Goal: Task Accomplishment & Management: Manage account settings

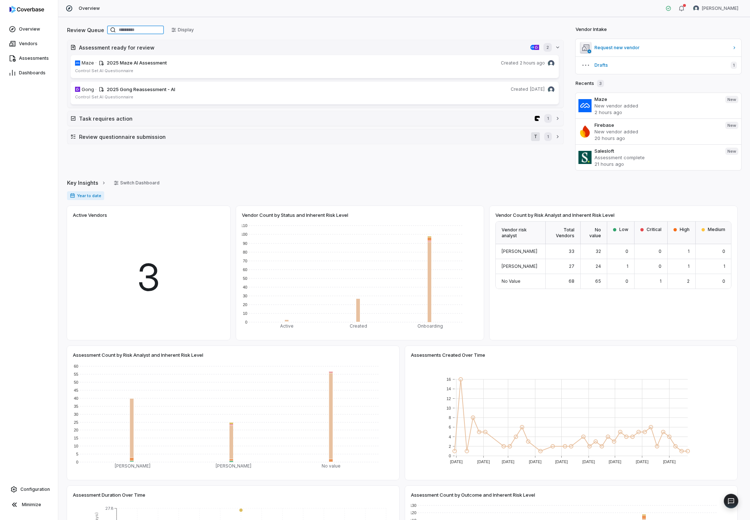
click at [130, 28] on input at bounding box center [135, 29] width 57 height 9
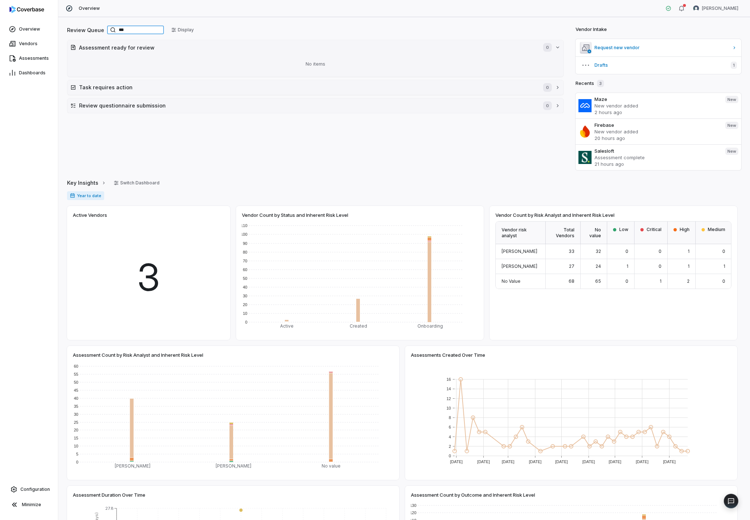
type input "***"
click at [26, 46] on span "Vendors" at bounding box center [28, 44] width 19 height 6
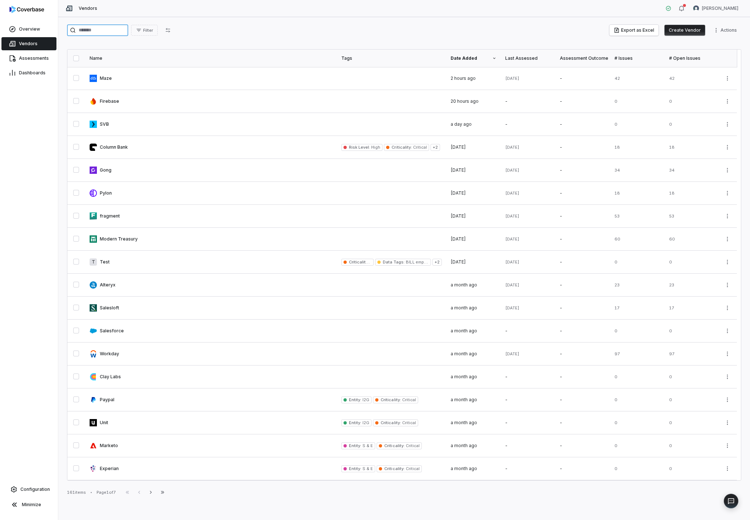
click at [99, 31] on input "search" at bounding box center [97, 30] width 61 height 12
type input "***"
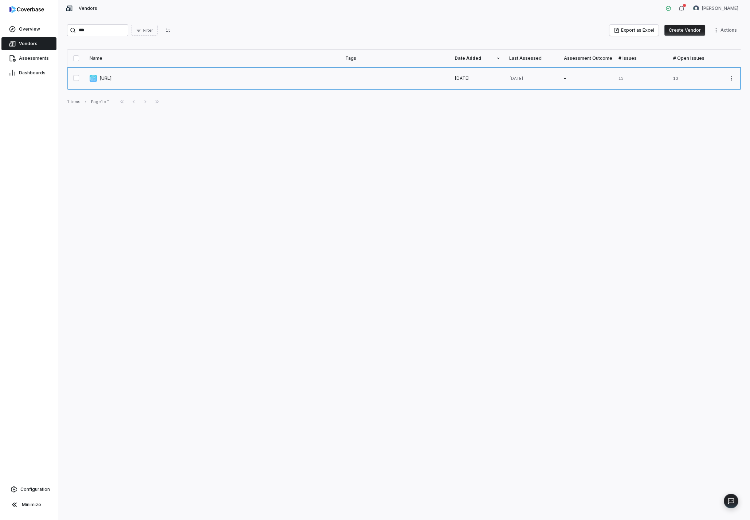
click at [105, 79] on link at bounding box center [213, 78] width 256 height 23
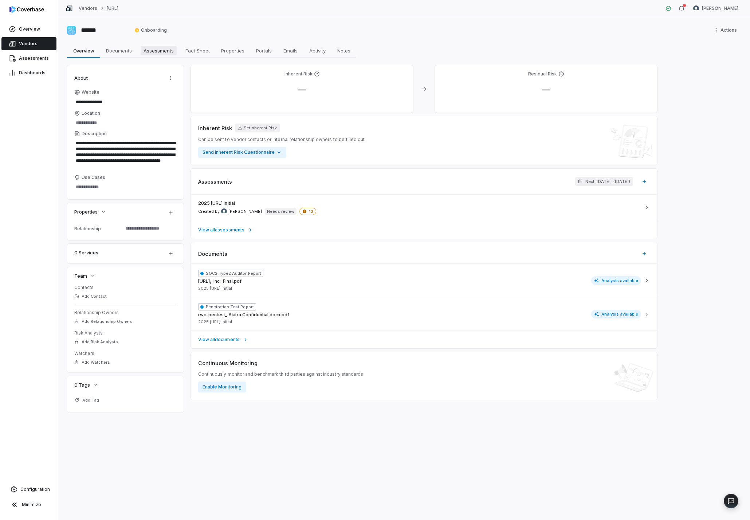
click at [169, 51] on span "Assessments" at bounding box center [159, 50] width 36 height 9
type textarea "*"
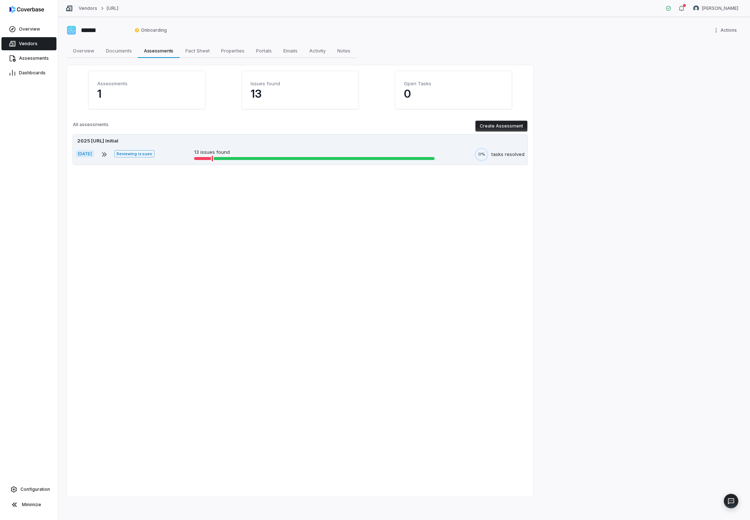
click at [245, 143] on div "2025 Uno.ai Initial" at bounding box center [300, 140] width 449 height 7
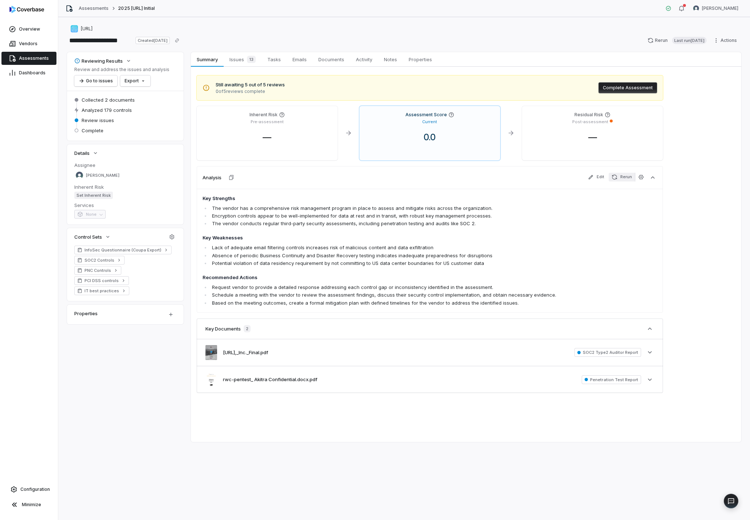
click at [621, 181] on button "Rerun" at bounding box center [622, 177] width 26 height 9
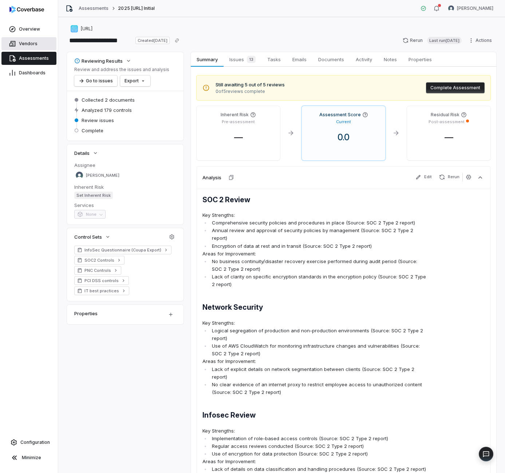
click at [29, 46] on span "Vendors" at bounding box center [28, 44] width 19 height 6
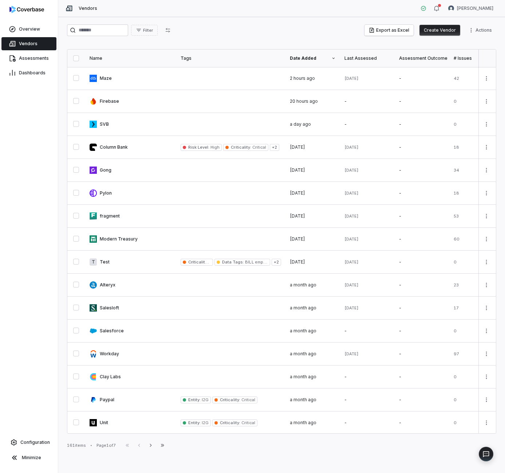
click at [439, 31] on button "Create Vendor" at bounding box center [440, 30] width 41 height 11
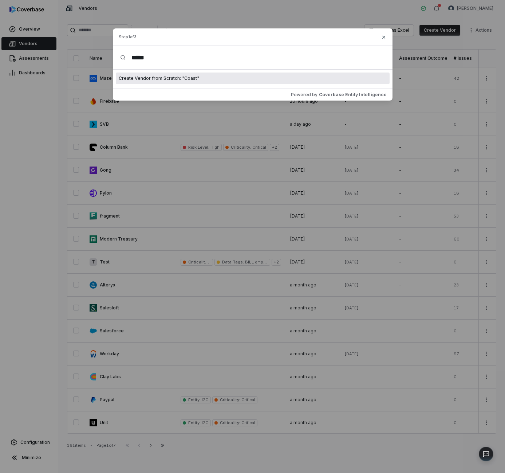
type input "*****"
click at [204, 77] on div "Create Vendor from Scratch: " Coast "" at bounding box center [253, 78] width 274 height 12
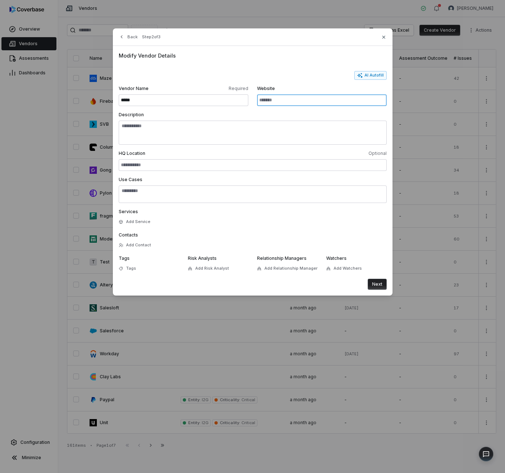
click at [281, 101] on input "Website" at bounding box center [322, 100] width 130 height 12
click at [374, 74] on button "AI Autofill" at bounding box center [370, 75] width 32 height 9
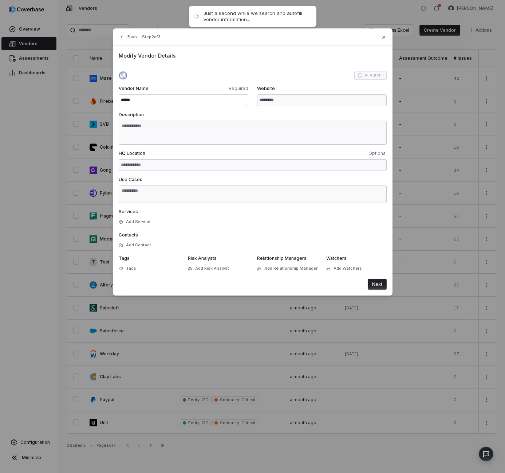
type input "**********"
type textarea "**********"
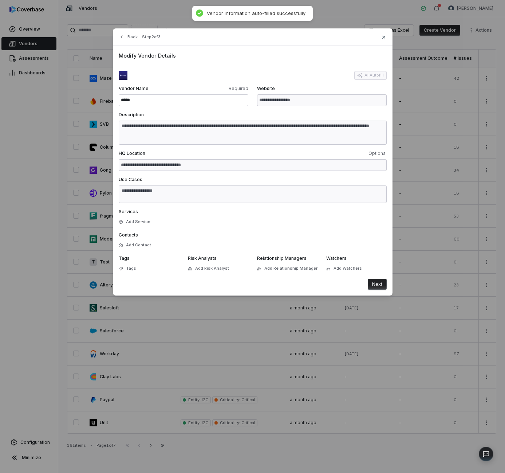
type textarea "**********"
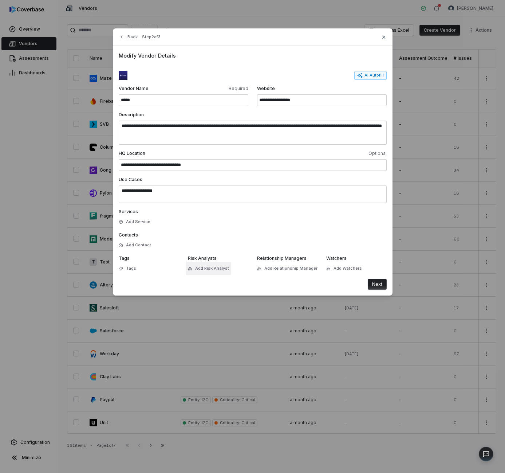
click at [213, 267] on span "Add Risk Analyst" at bounding box center [212, 268] width 34 height 5
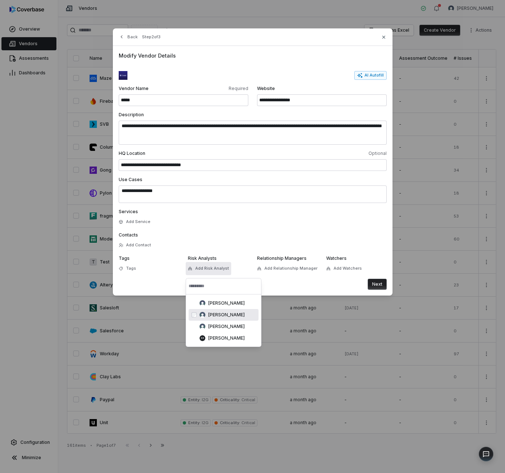
click at [235, 315] on span "[PERSON_NAME]" at bounding box center [226, 315] width 36 height 6
click at [300, 287] on div "Next" at bounding box center [253, 284] width 268 height 11
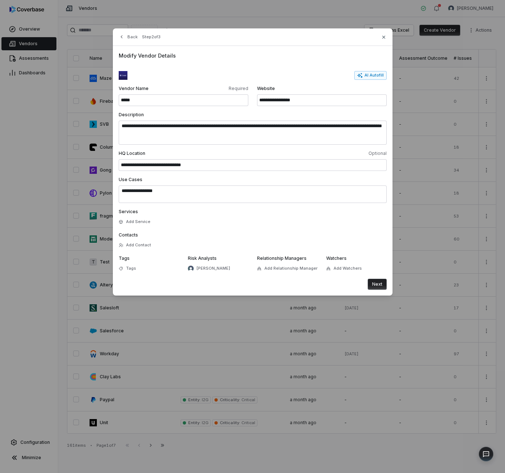
click at [372, 283] on button "Next" at bounding box center [377, 284] width 19 height 11
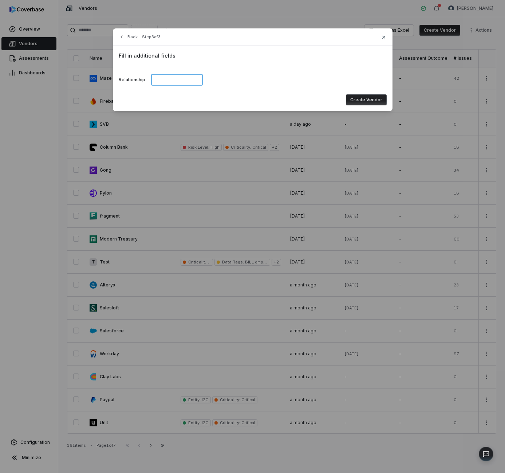
click at [175, 81] on input at bounding box center [177, 80] width 52 height 12
type input "******"
click at [381, 102] on button "Create Vendor" at bounding box center [366, 99] width 41 height 11
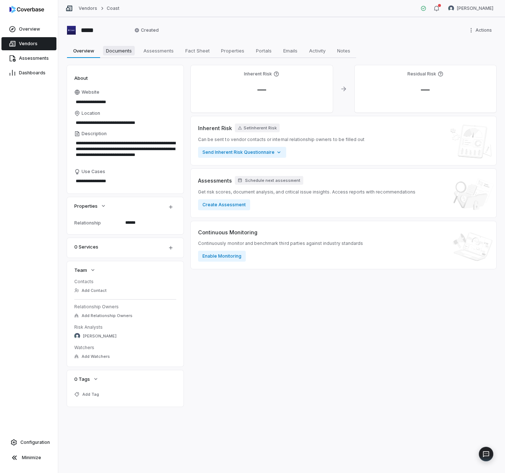
click at [118, 44] on link "Documents Documents" at bounding box center [119, 50] width 38 height 15
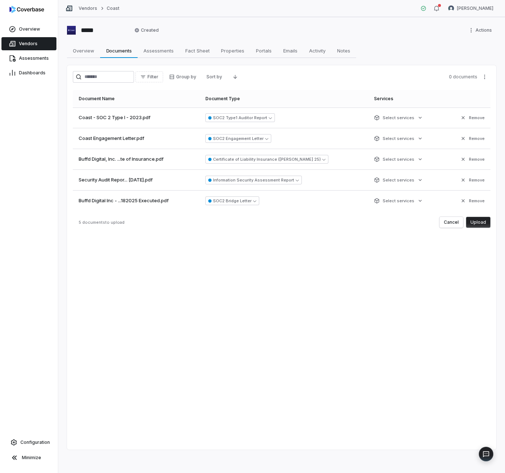
click at [151, 181] on span "Security Audit Repor... September 2024.pdf" at bounding box center [116, 179] width 74 height 7
click at [486, 221] on button "Upload" at bounding box center [478, 222] width 24 height 11
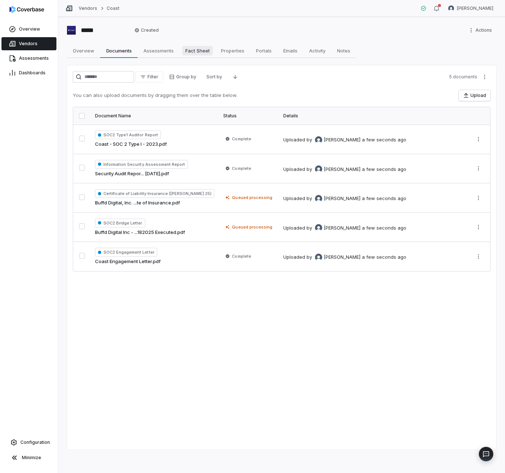
click at [198, 52] on span "Fact Sheet" at bounding box center [197, 50] width 30 height 9
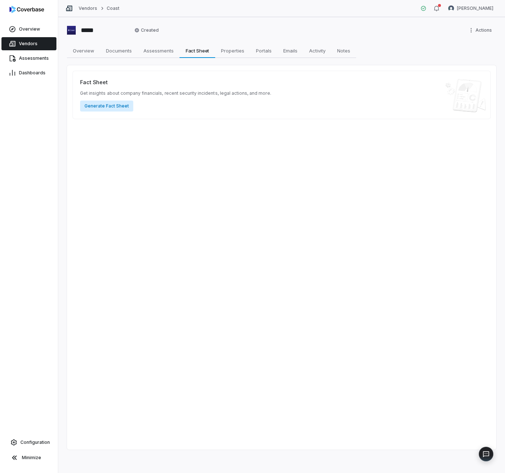
click at [110, 106] on button "Generate Fact Sheet" at bounding box center [106, 106] width 53 height 11
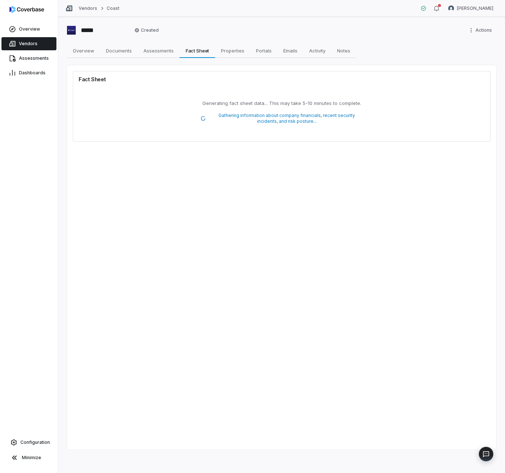
click at [151, 40] on div "***** Created Actions Overview Overview Documents Documents Assessments Assessm…" at bounding box center [281, 245] width 447 height 456
click at [157, 47] on span "Assessments" at bounding box center [159, 50] width 36 height 9
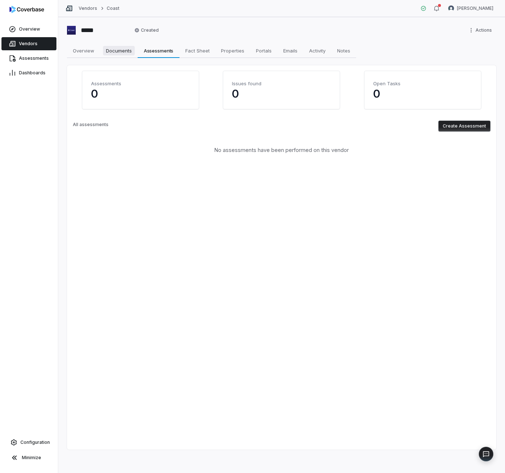
click at [118, 48] on span "Documents" at bounding box center [119, 50] width 32 height 9
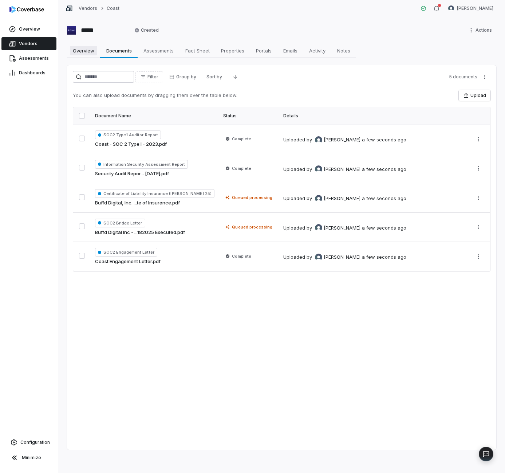
click at [79, 51] on span "Overview" at bounding box center [83, 50] width 27 height 9
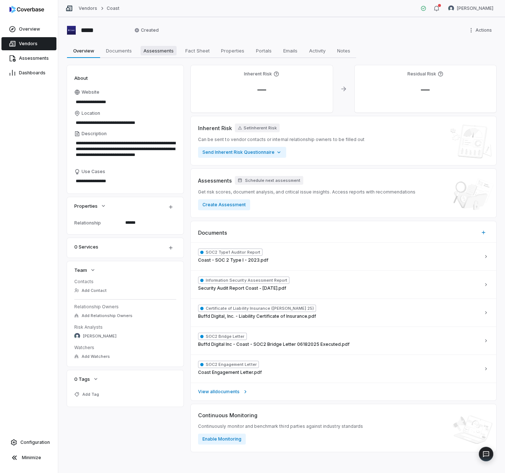
click at [168, 51] on span "Assessments" at bounding box center [159, 50] width 36 height 9
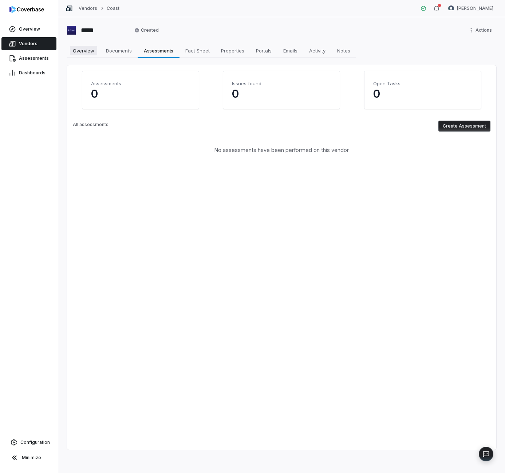
click at [86, 47] on span "Overview" at bounding box center [83, 50] width 27 height 9
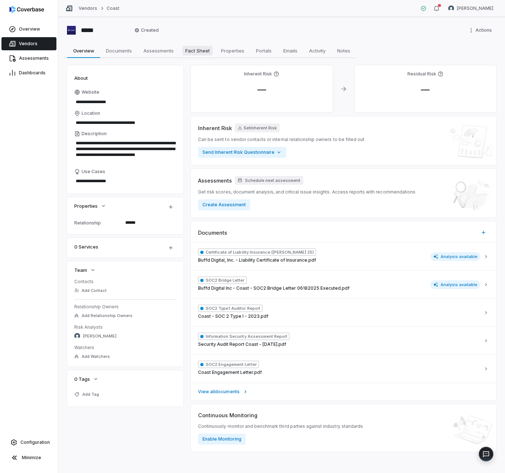
click at [198, 52] on span "Fact Sheet" at bounding box center [197, 50] width 30 height 9
type textarea "*"
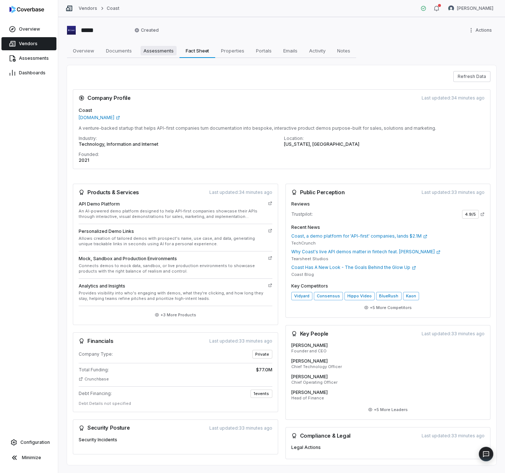
click at [149, 49] on span "Assessments" at bounding box center [159, 50] width 36 height 9
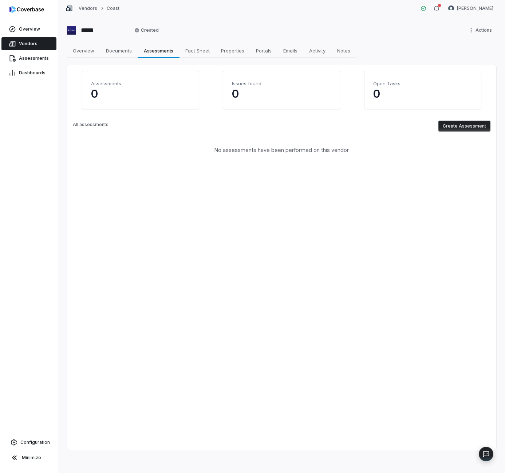
click at [462, 128] on button "Create Assessment" at bounding box center [465, 126] width 52 height 11
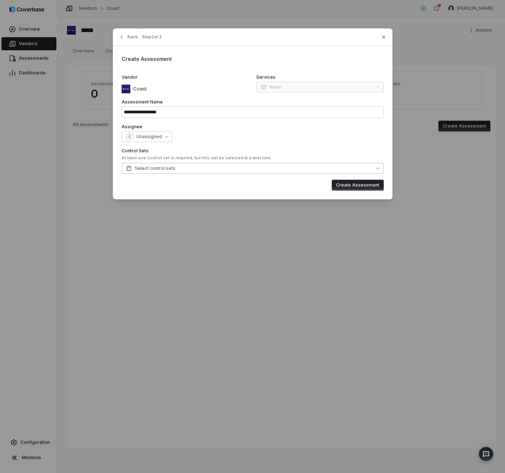
click at [231, 168] on button "Select control sets" at bounding box center [253, 168] width 262 height 11
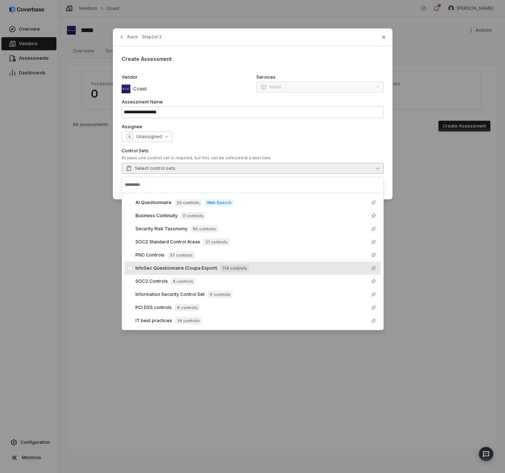
click at [267, 268] on div "InfoSec Questionnaire (Coupa Export) 114 controls" at bounding box center [256, 268] width 243 height 9
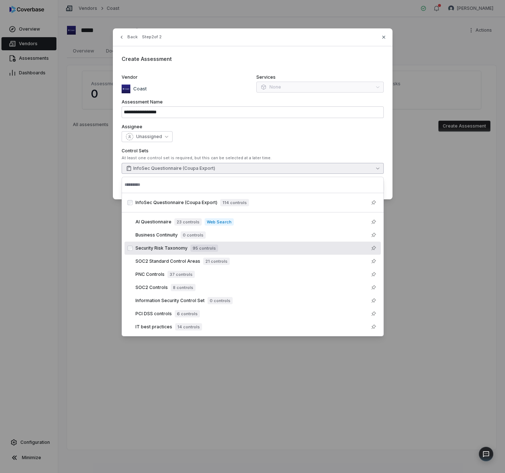
click at [248, 249] on div "Security Risk Taxonomy 95 controls" at bounding box center [256, 248] width 243 height 9
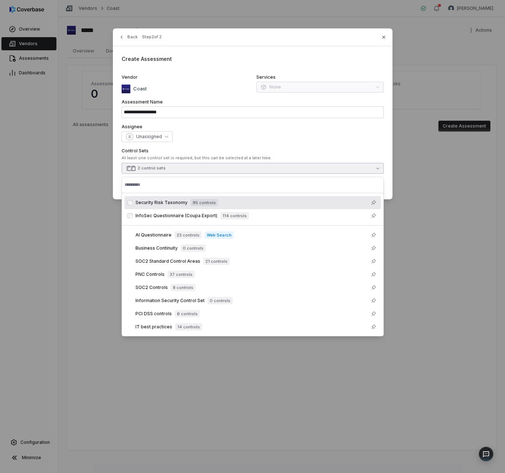
click at [302, 202] on div "Security Risk Taxonomy 95 controls" at bounding box center [256, 202] width 243 height 9
click at [380, 170] on button "InfoSec Questionnaire (Coupa Export)" at bounding box center [253, 168] width 262 height 11
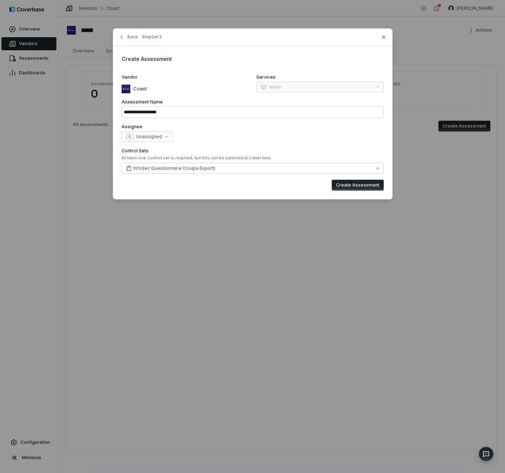
click at [371, 182] on button "Create Assessment" at bounding box center [358, 185] width 52 height 11
type input "**********"
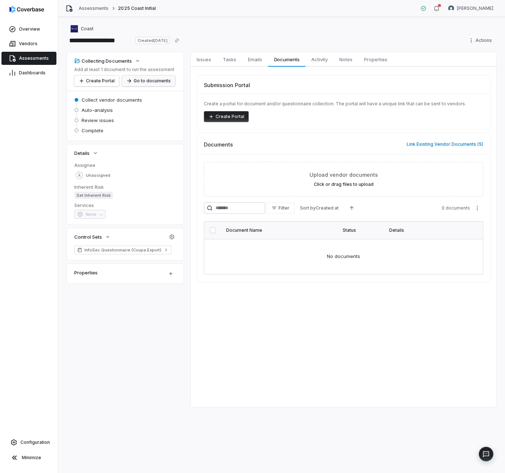
click at [156, 80] on button "Go to documents" at bounding box center [148, 80] width 53 height 11
click at [432, 150] on button "Link Existing Vendor Documents ( 5 )" at bounding box center [445, 144] width 81 height 15
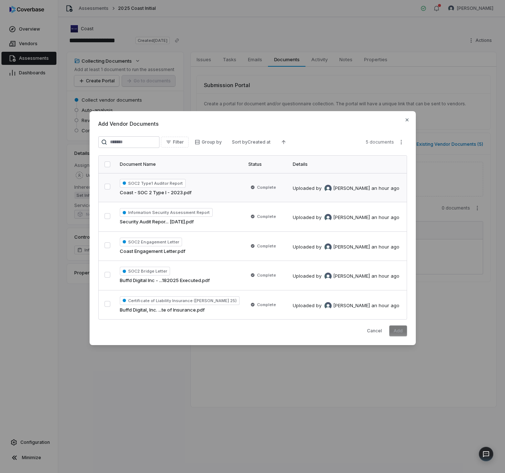
click at [107, 186] on button "button" at bounding box center [108, 187] width 6 height 6
click at [110, 219] on button "button" at bounding box center [108, 216] width 6 height 6
click at [404, 330] on button "Add" at bounding box center [398, 330] width 18 height 11
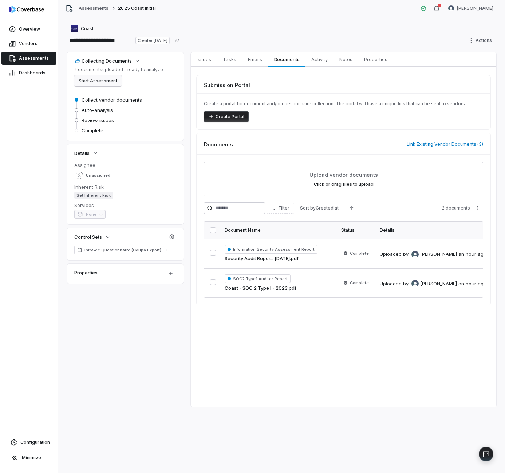
click at [111, 82] on button "Start Assessment" at bounding box center [97, 80] width 47 height 11
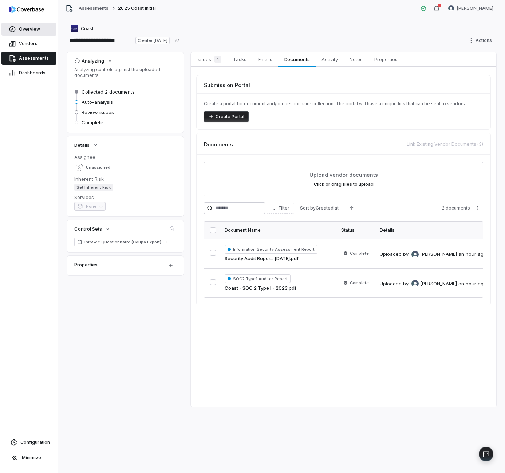
click at [29, 31] on span "Overview" at bounding box center [29, 29] width 21 height 6
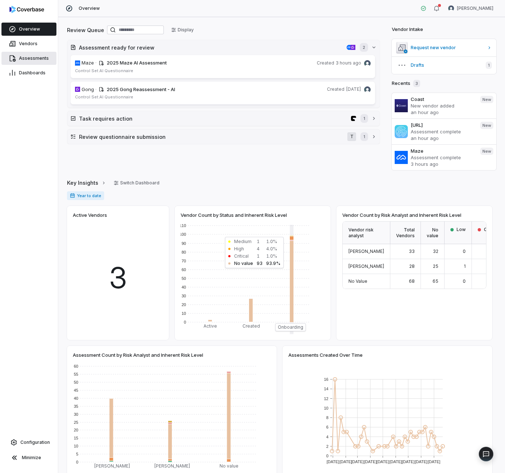
click at [31, 57] on span "Assessments" at bounding box center [34, 58] width 30 height 6
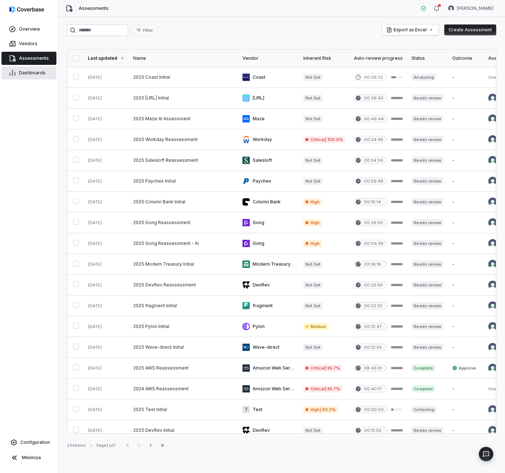
click at [45, 71] on link "Dashboards" at bounding box center [28, 72] width 55 height 13
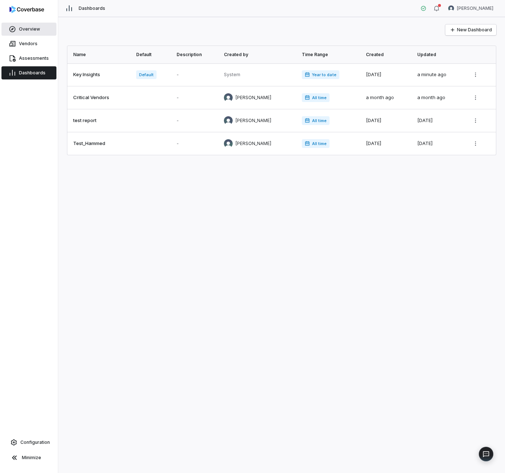
click at [29, 31] on span "Overview" at bounding box center [29, 29] width 21 height 6
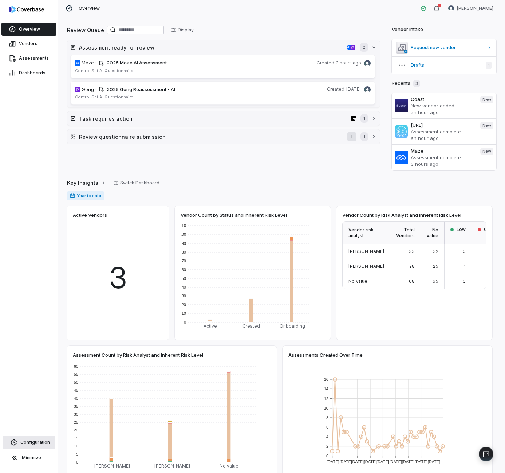
click at [35, 444] on span "Configuration" at bounding box center [35, 442] width 30 height 6
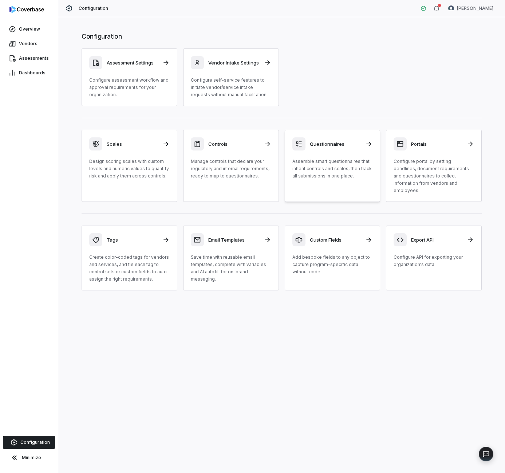
click at [359, 173] on p "Assemble smart questionnaires that inherit controls and scales, then track all …" at bounding box center [332, 169] width 80 height 22
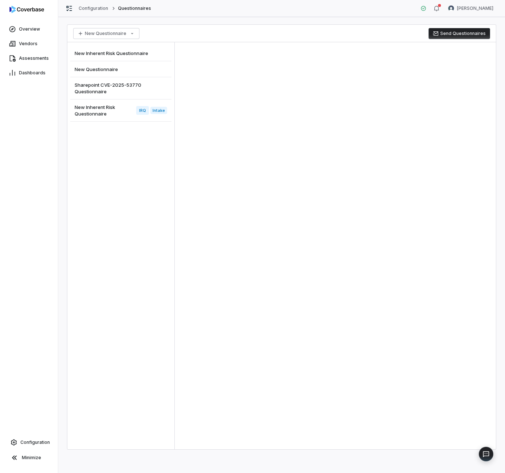
click at [111, 107] on span "New Inherent Risk Questionnaire" at bounding box center [104, 110] width 59 height 13
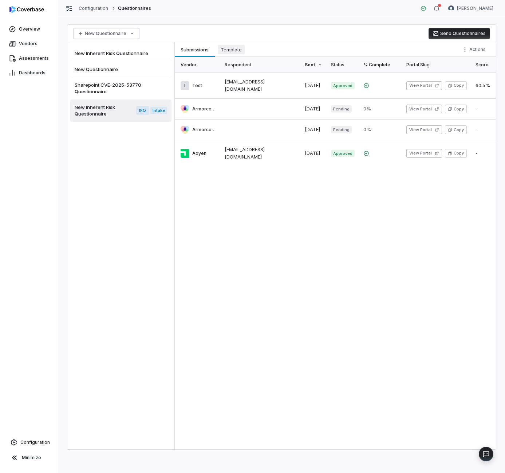
click at [231, 42] on button "Template Template" at bounding box center [231, 49] width 33 height 15
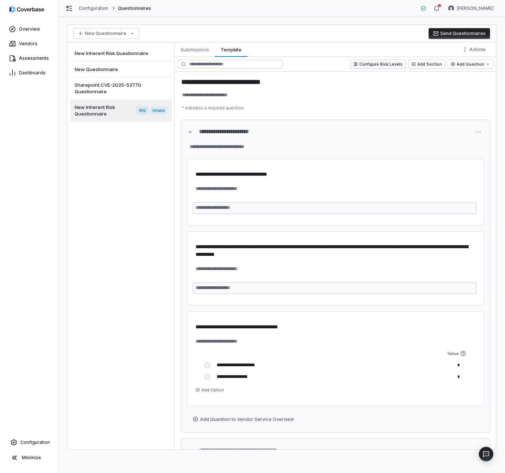
click at [381, 64] on button "Configure Risk Levels" at bounding box center [378, 64] width 55 height 9
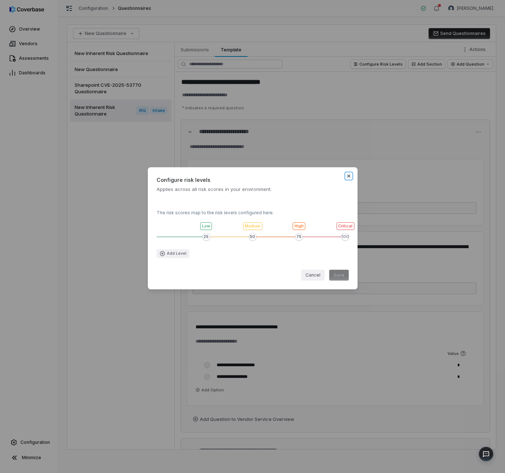
click at [349, 176] on icon "button" at bounding box center [348, 175] width 3 height 3
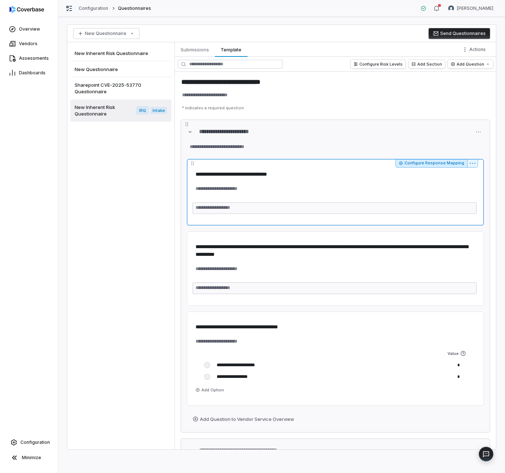
click at [410, 167] on button "Configure Response Mapping" at bounding box center [432, 163] width 72 height 9
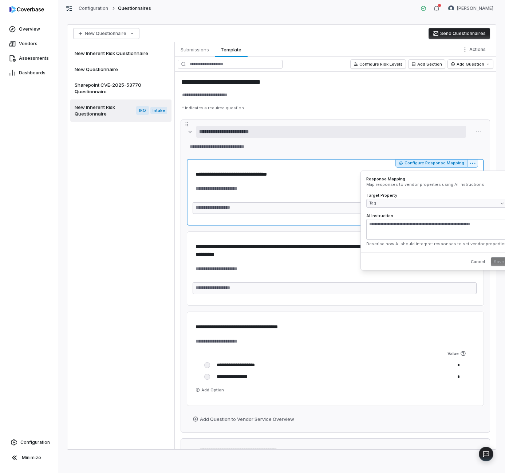
click at [378, 131] on textarea "**********" at bounding box center [331, 132] width 270 height 12
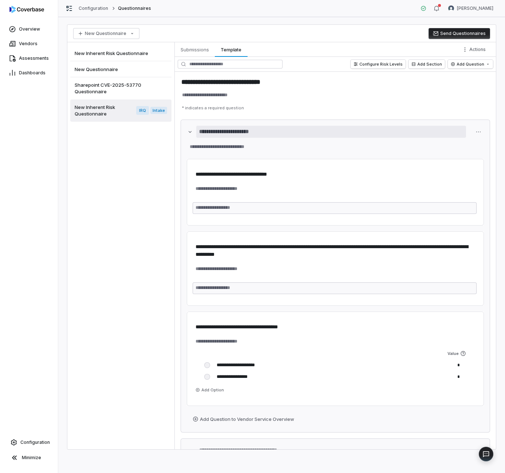
type textarea "*"
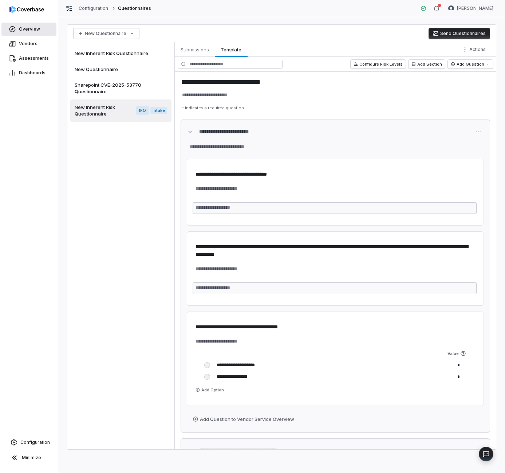
click at [20, 26] on span "Overview" at bounding box center [29, 29] width 21 height 6
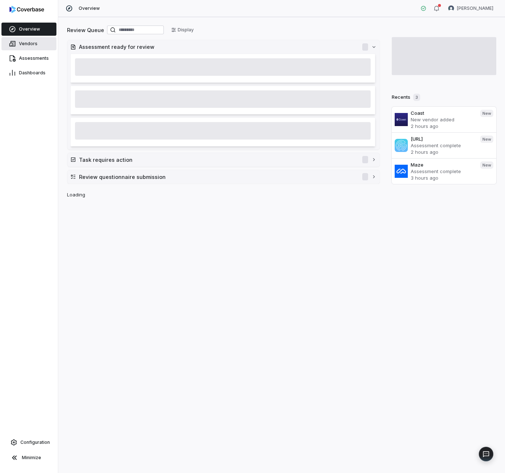
click at [26, 44] on span "Vendors" at bounding box center [28, 44] width 19 height 6
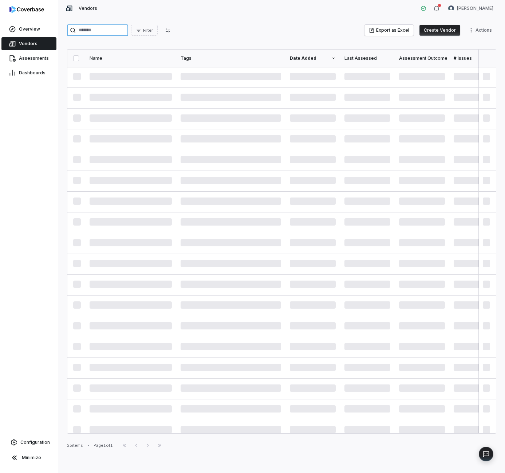
click at [106, 32] on input "search" at bounding box center [97, 30] width 61 height 12
type input "*"
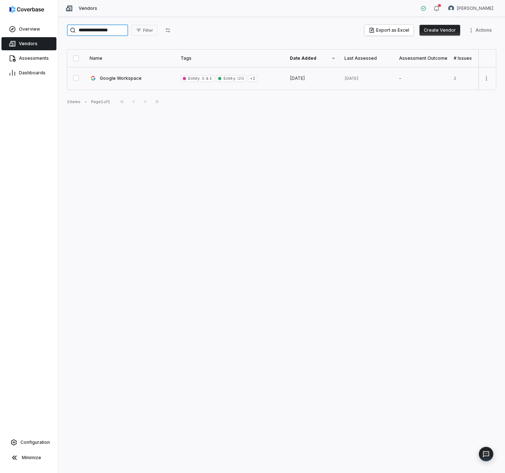
type input "**********"
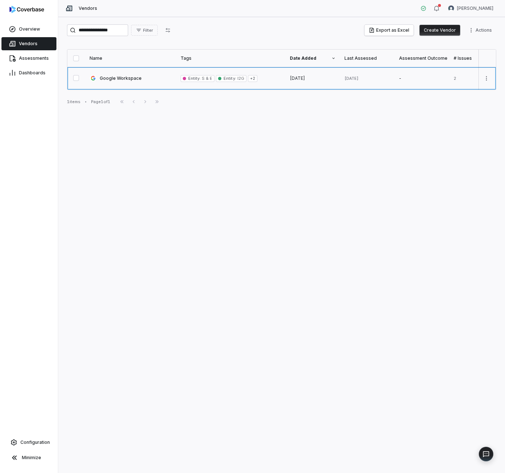
click at [118, 78] on link at bounding box center [130, 78] width 91 height 23
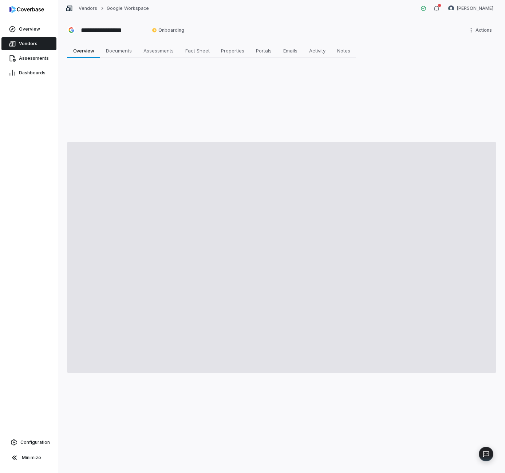
type textarea "*"
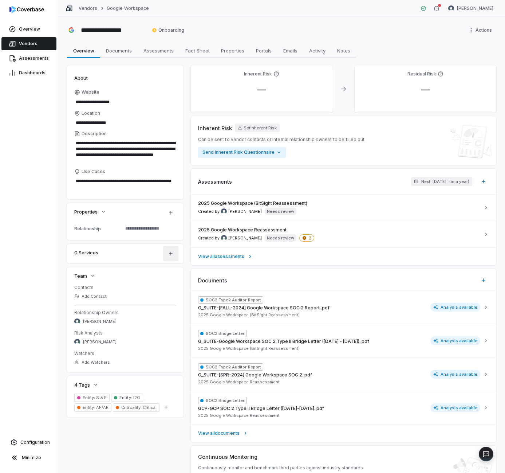
click at [166, 251] on button "button" at bounding box center [170, 253] width 15 height 15
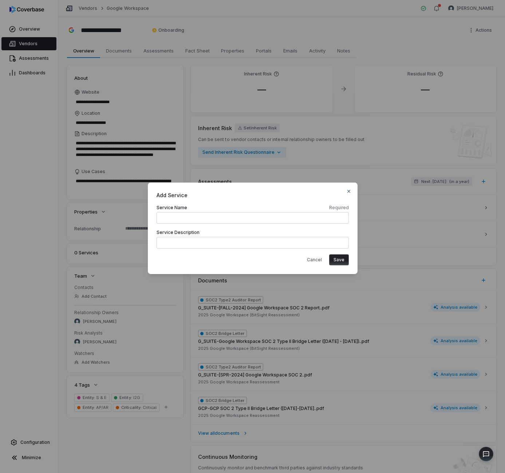
click at [177, 220] on input at bounding box center [253, 218] width 192 height 12
type input "*"
type input "********"
click at [175, 243] on textarea at bounding box center [253, 243] width 192 height 12
click at [335, 260] on button "Save" at bounding box center [339, 259] width 20 height 11
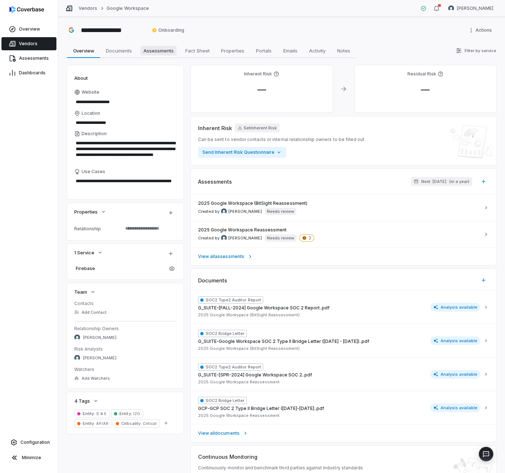
click at [165, 45] on link "Assessments Assessments" at bounding box center [159, 50] width 42 height 15
type textarea "*"
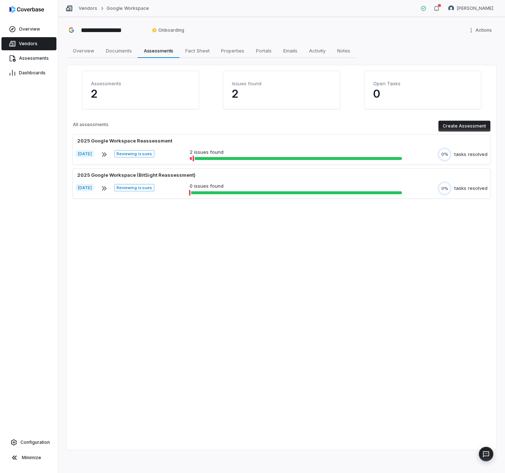
click at [460, 123] on button "Create Assessment" at bounding box center [465, 126] width 52 height 11
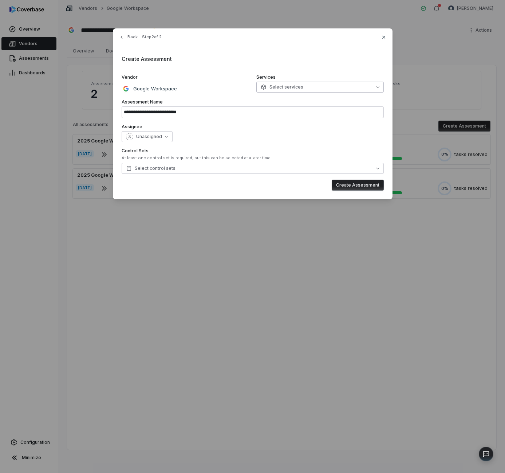
click at [304, 89] on button "Select services" at bounding box center [319, 87] width 127 height 11
click at [290, 121] on div "Firebase" at bounding box center [324, 121] width 108 height 6
click at [264, 142] on div "**********" at bounding box center [253, 113] width 280 height 171
click at [163, 135] on button "Unassigned" at bounding box center [147, 136] width 51 height 11
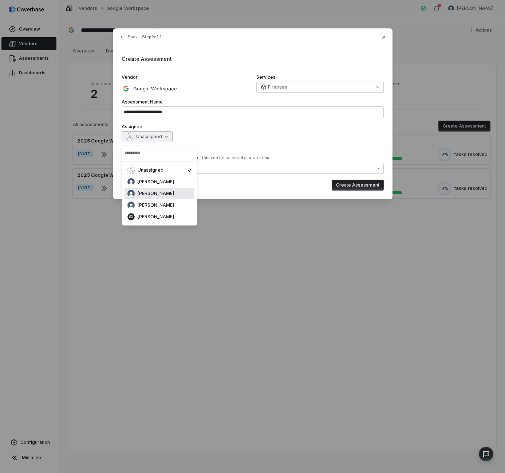
click at [169, 192] on span "[PERSON_NAME]" at bounding box center [156, 193] width 36 height 6
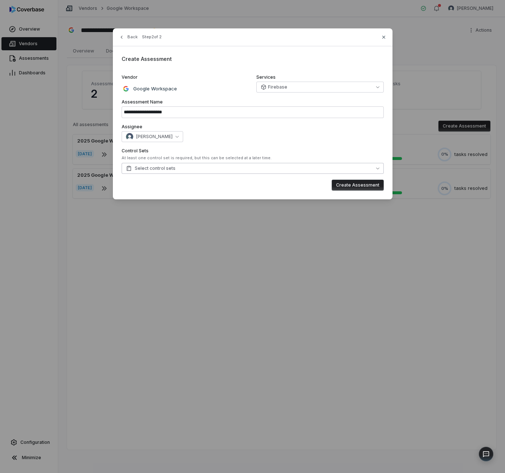
click at [215, 172] on button "Select control sets" at bounding box center [253, 168] width 262 height 11
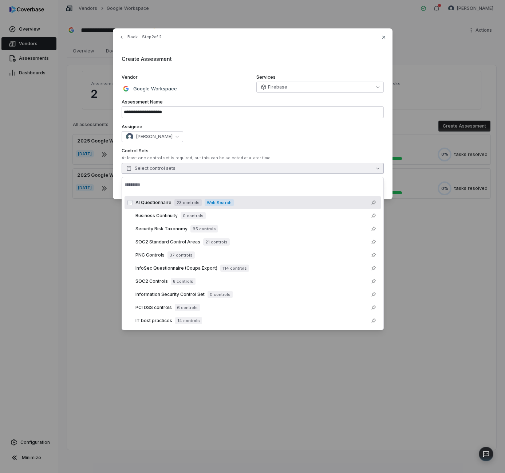
click at [243, 203] on div "AI Questionnaire 23 controls Web Search" at bounding box center [256, 202] width 243 height 9
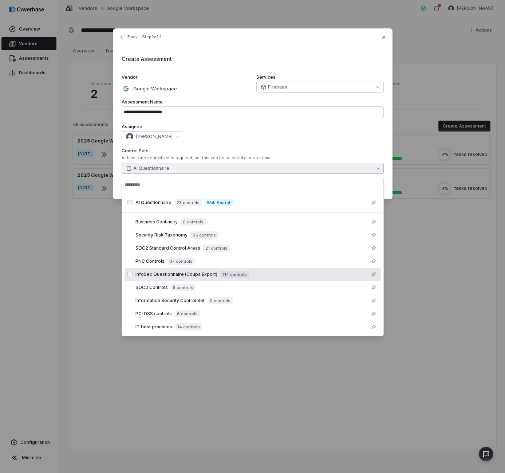
click at [231, 271] on span "114 controls" at bounding box center [234, 274] width 29 height 7
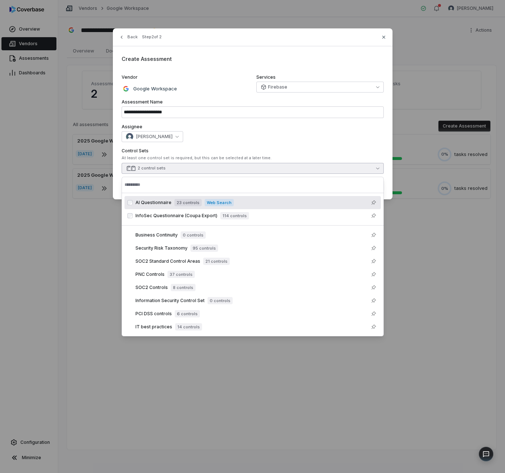
click at [333, 168] on button "2 control sets" at bounding box center [253, 168] width 262 height 11
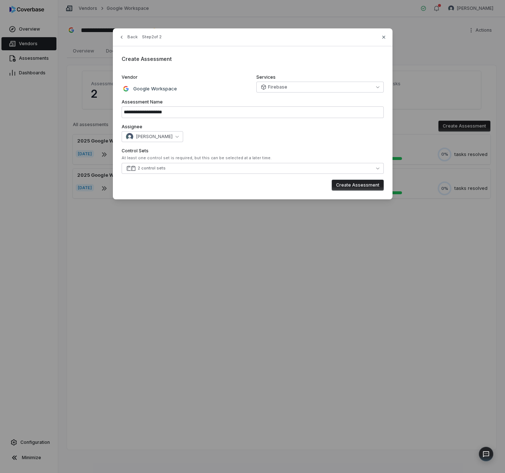
click at [369, 188] on button "Create Assessment" at bounding box center [358, 185] width 52 height 11
type input "**********"
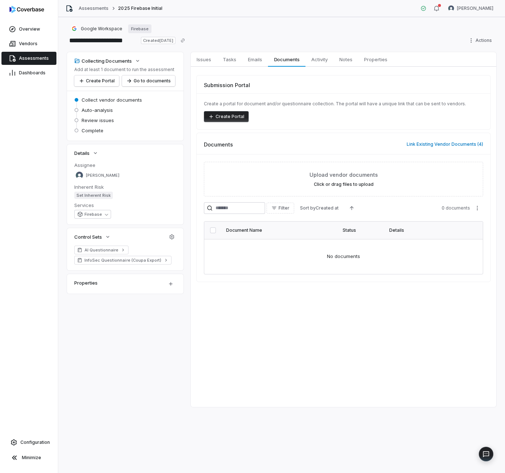
click at [142, 80] on button "Go to documents" at bounding box center [148, 80] width 53 height 11
click at [428, 140] on button "Link Existing Vendor Documents ( 4 )" at bounding box center [445, 144] width 81 height 15
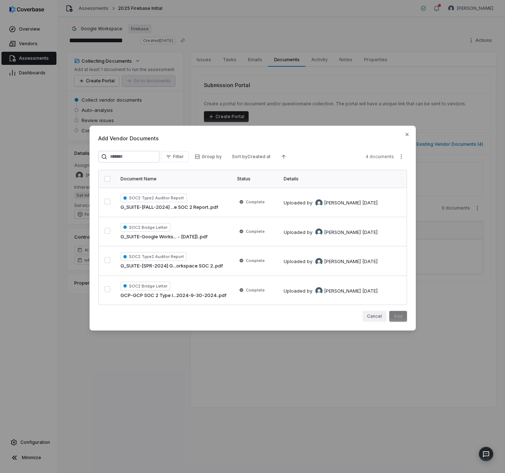
click at [383, 318] on button "Cancel" at bounding box center [375, 316] width 24 height 11
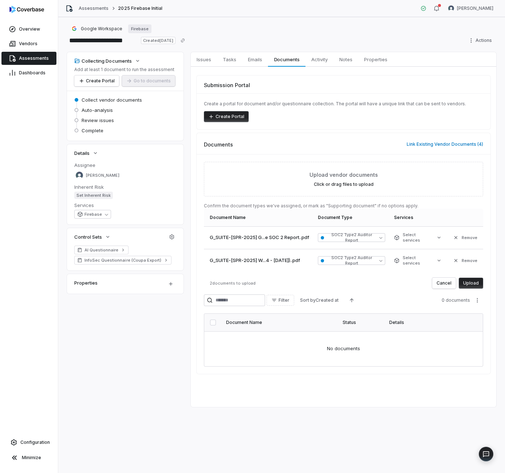
click at [468, 284] on button "Upload" at bounding box center [471, 283] width 24 height 11
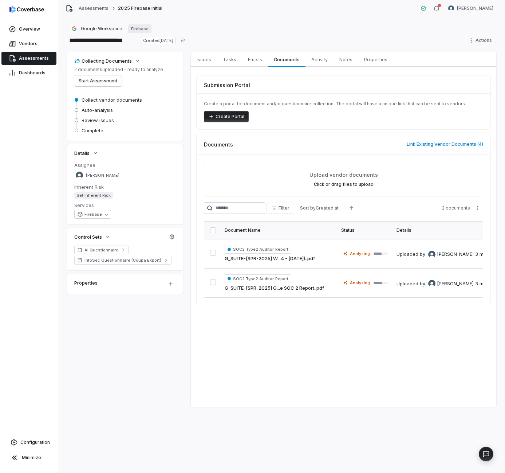
click at [321, 333] on div "Issues Issues Tasks Tasks Emails Emails Documents Documents Activity Activity N…" at bounding box center [344, 229] width 306 height 355
click at [263, 59] on span "Emails" at bounding box center [255, 59] width 20 height 9
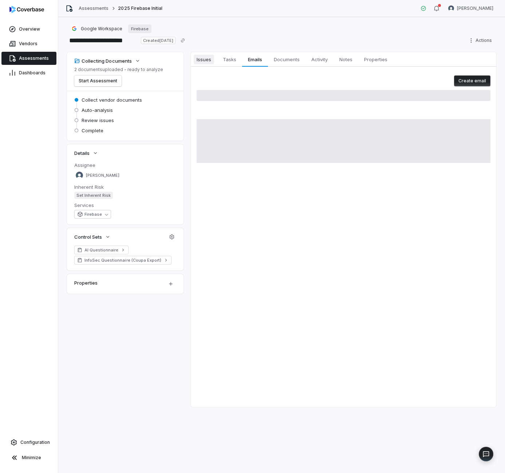
click at [206, 59] on span "Issues" at bounding box center [204, 59] width 20 height 9
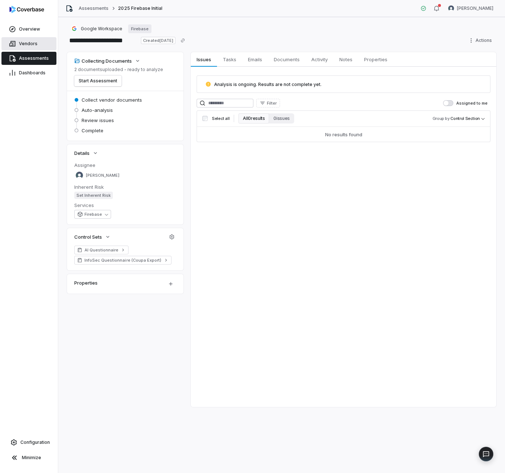
click at [27, 46] on span "Vendors" at bounding box center [28, 44] width 19 height 6
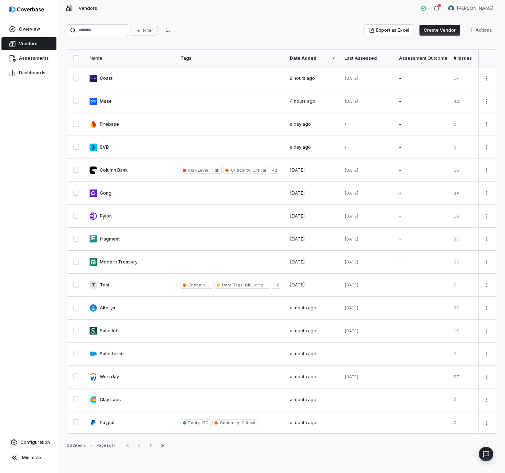
click at [30, 49] on link "Vendors" at bounding box center [28, 43] width 55 height 13
click at [31, 63] on link "Assessments" at bounding box center [28, 58] width 55 height 13
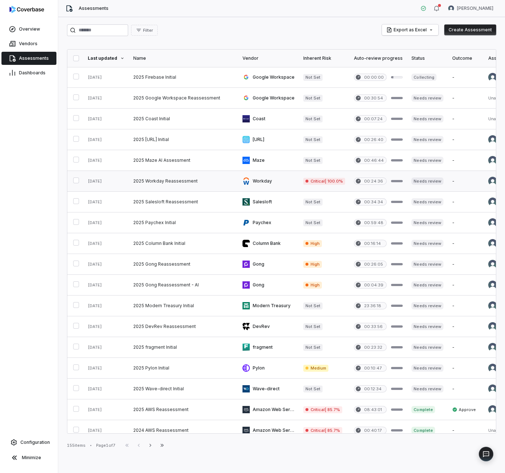
click at [170, 177] on link at bounding box center [183, 181] width 109 height 20
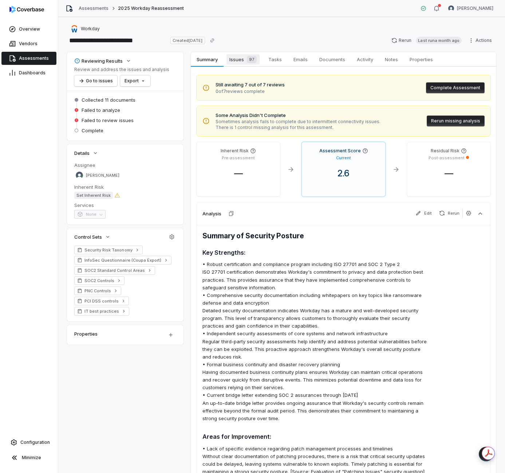
click at [245, 63] on div "97" at bounding box center [250, 59] width 13 height 7
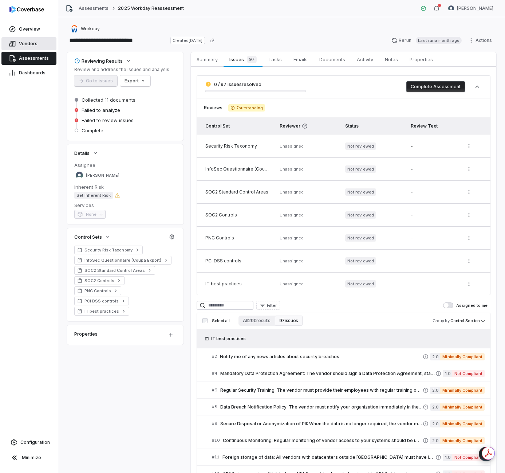
click at [21, 39] on link "Vendors" at bounding box center [28, 43] width 55 height 13
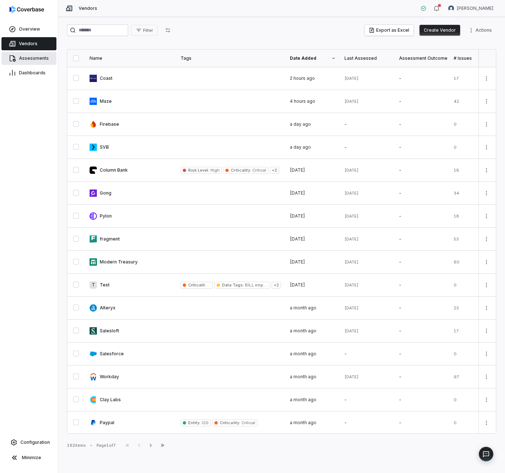
click at [28, 61] on link "Assessments" at bounding box center [28, 58] width 55 height 13
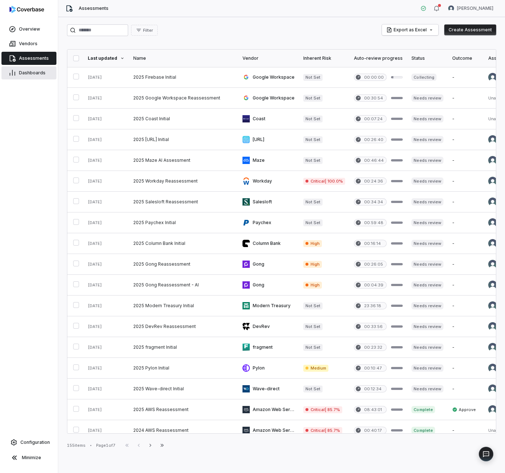
click at [41, 78] on link "Dashboards" at bounding box center [28, 72] width 55 height 13
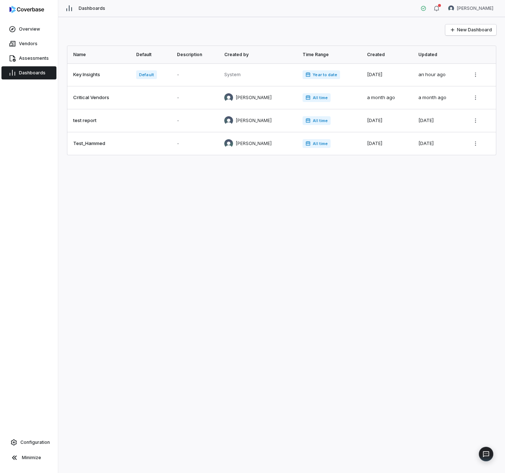
click at [28, 429] on div "Overview Vendors Assessments Dashboards Configuration Minimize" at bounding box center [29, 236] width 58 height 473
click at [32, 437] on link "Configuration" at bounding box center [29, 442] width 52 height 13
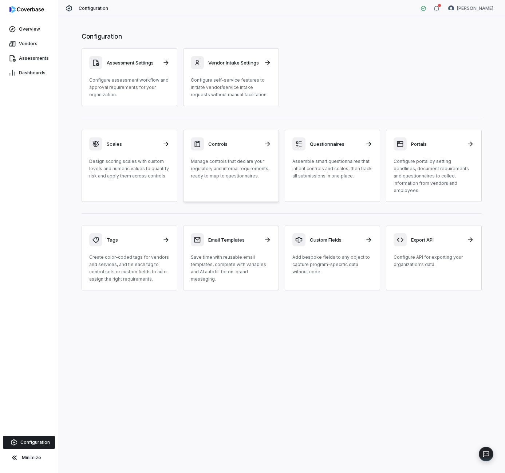
click at [229, 168] on p "Manage controls that declare your regulatory and internal requirements, ready t…" at bounding box center [231, 169] width 80 height 22
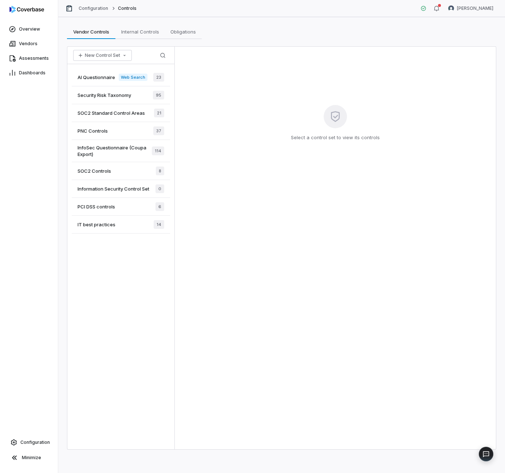
click at [115, 189] on span "Information Security Control Set" at bounding box center [114, 188] width 72 height 7
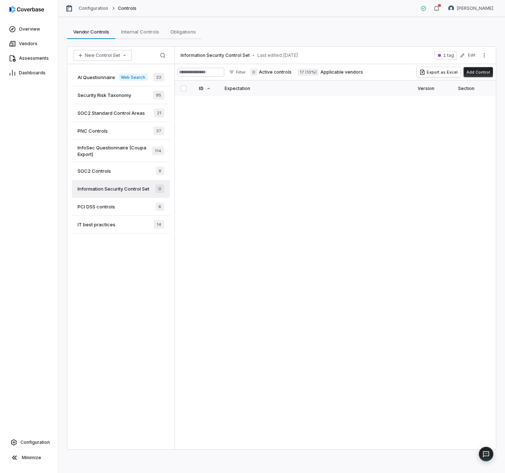
click at [110, 149] on span "InfoSec Questionnaire (Coupa Export)" at bounding box center [115, 150] width 74 height 13
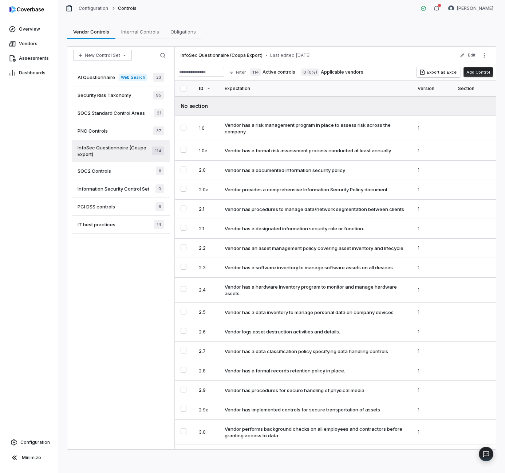
click at [111, 189] on span "Information Security Control Set" at bounding box center [114, 188] width 72 height 7
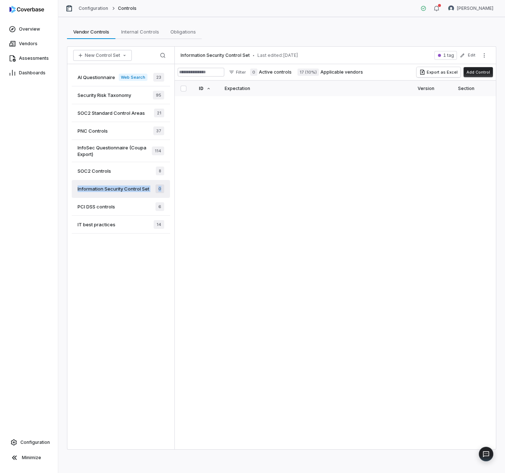
click at [109, 154] on span "InfoSec Questionnaire (Coupa Export)" at bounding box center [115, 150] width 74 height 13
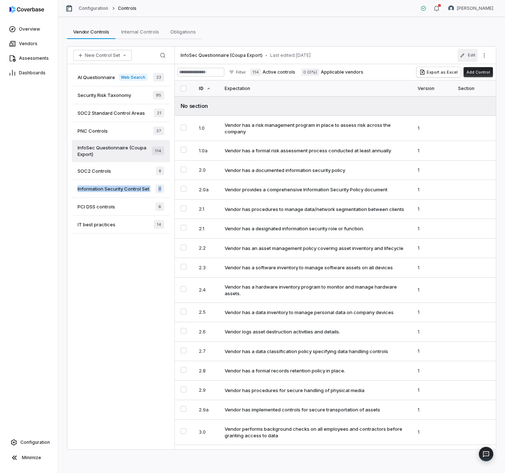
click at [474, 56] on button "Edit" at bounding box center [468, 55] width 20 height 13
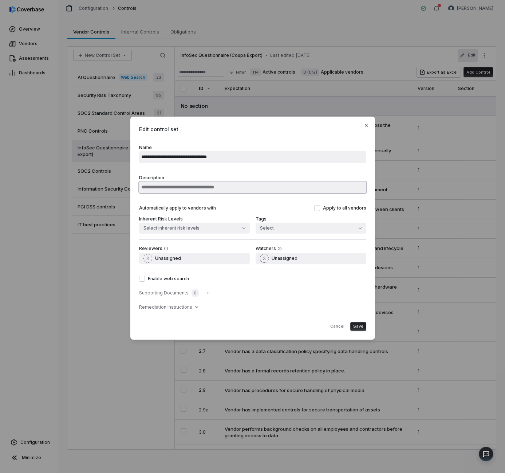
click at [217, 186] on input "Description" at bounding box center [252, 187] width 227 height 12
click at [218, 182] on input "Description" at bounding box center [252, 187] width 227 height 12
type input "**********"
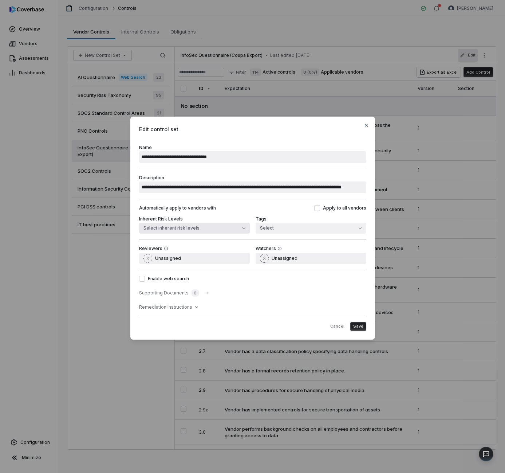
click at [201, 225] on button "Select inherent risk levels" at bounding box center [194, 228] width 111 height 11
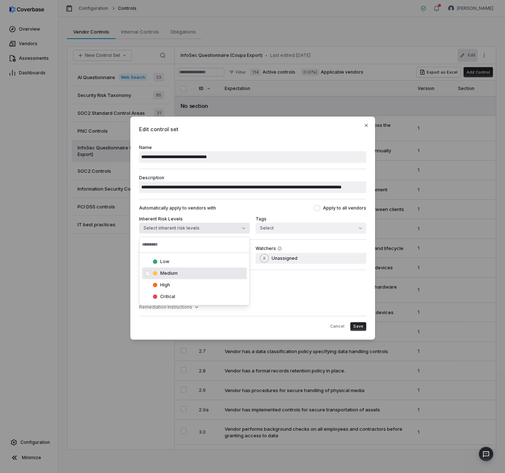
click at [223, 207] on div "Automatically apply to vendors with Apply to all vendors" at bounding box center [252, 208] width 227 height 6
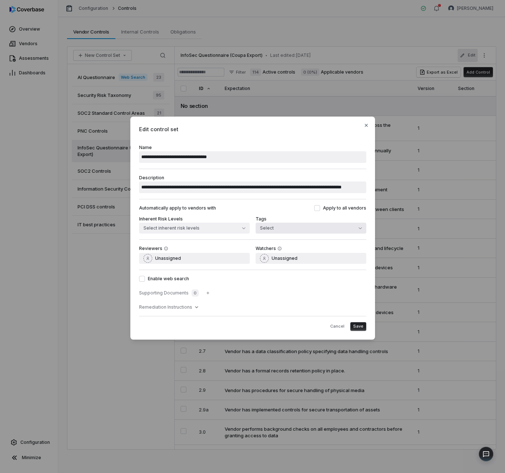
click at [299, 224] on button "Select" at bounding box center [311, 228] width 111 height 11
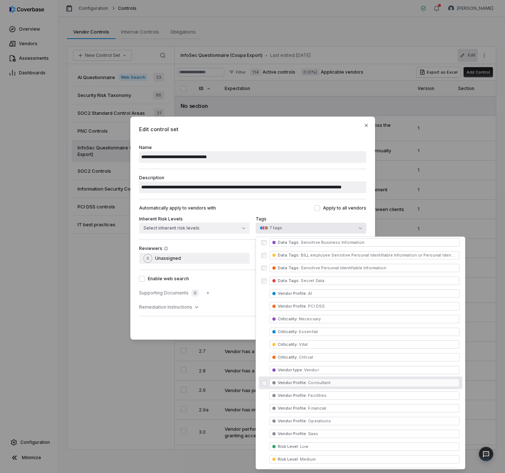
scroll to position [159, 0]
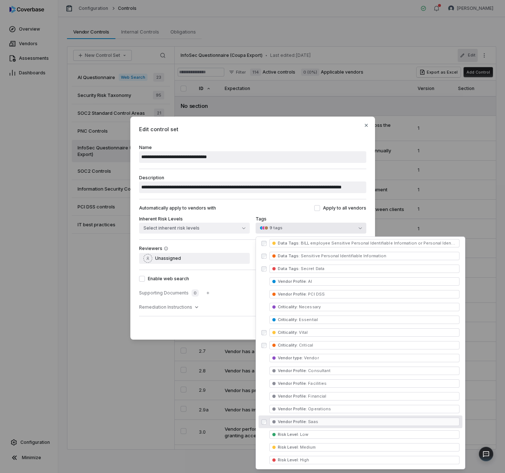
click at [204, 329] on div "Cancel Save" at bounding box center [252, 323] width 227 height 15
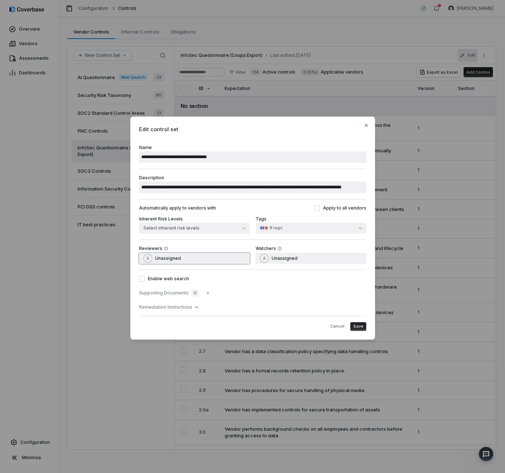
click at [245, 255] on button "Unassigned" at bounding box center [194, 258] width 111 height 11
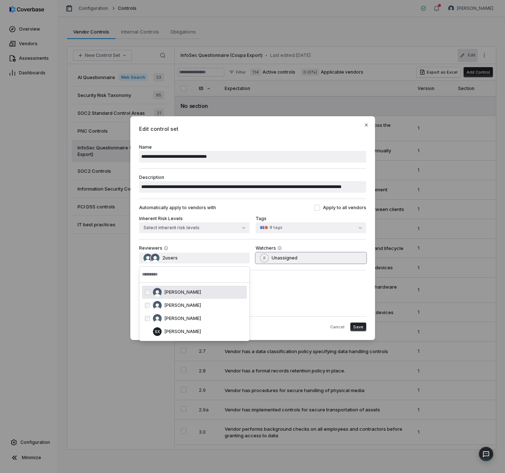
click at [323, 257] on button "Unassigned" at bounding box center [311, 257] width 111 height 11
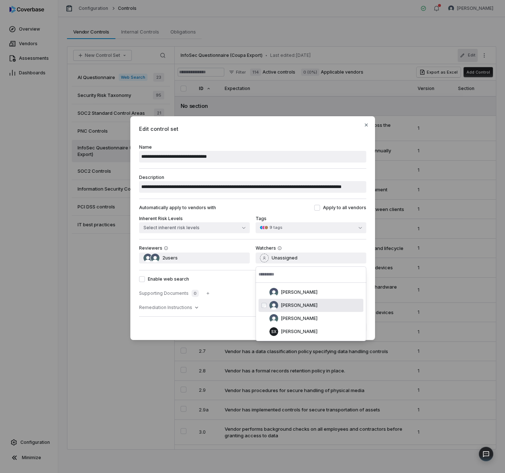
click at [196, 325] on div "Cancel Save" at bounding box center [252, 323] width 227 height 15
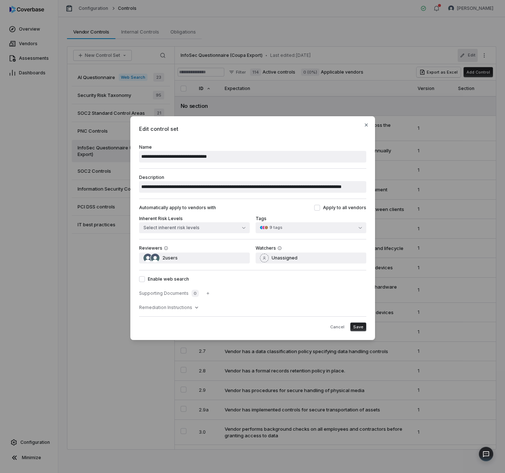
click at [145, 279] on button "Enable web search" at bounding box center [142, 279] width 6 height 6
click at [205, 296] on button "button" at bounding box center [207, 293] width 15 height 15
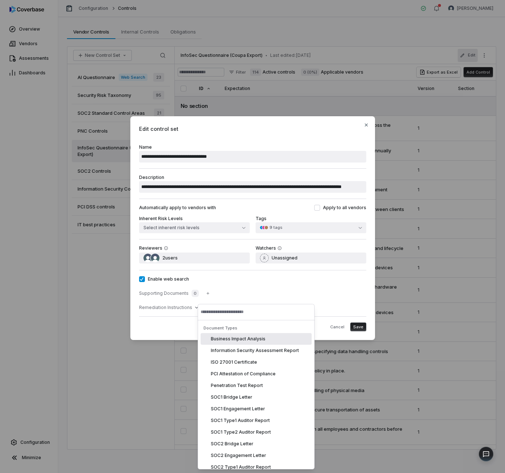
click at [166, 326] on div "Cancel Save" at bounding box center [252, 323] width 227 height 15
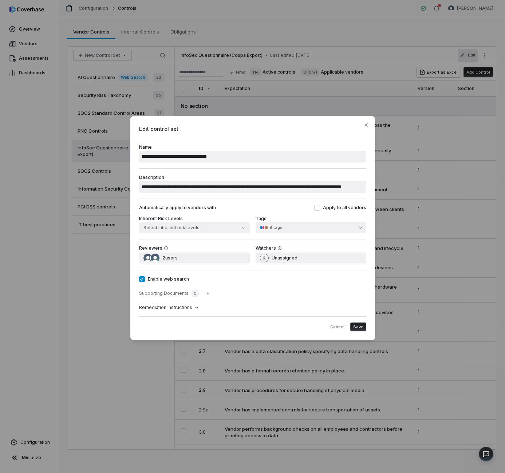
click at [191, 309] on div "Remediation Instructions" at bounding box center [252, 307] width 227 height 6
type textarea "*"
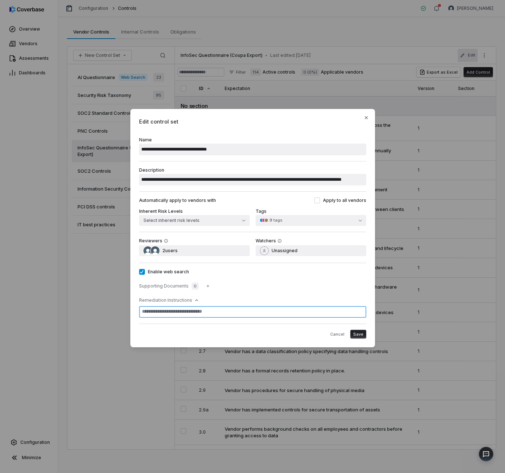
click at [193, 310] on textarea at bounding box center [252, 312] width 227 height 12
click at [194, 301] on icon at bounding box center [197, 300] width 6 height 6
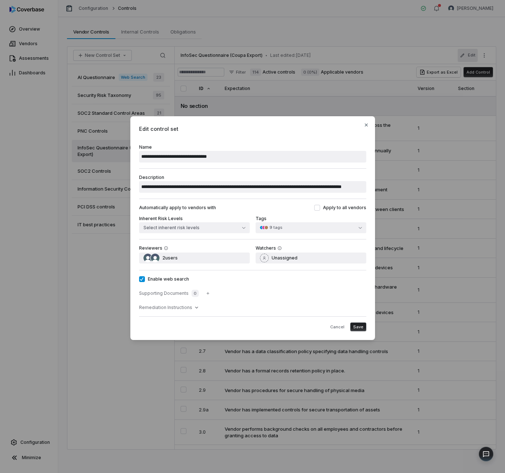
click at [192, 292] on span "0" at bounding box center [195, 293] width 7 height 7
click at [168, 295] on span "Supporting Documents" at bounding box center [164, 293] width 50 height 6
click at [206, 294] on icon "button" at bounding box center [208, 293] width 4 height 4
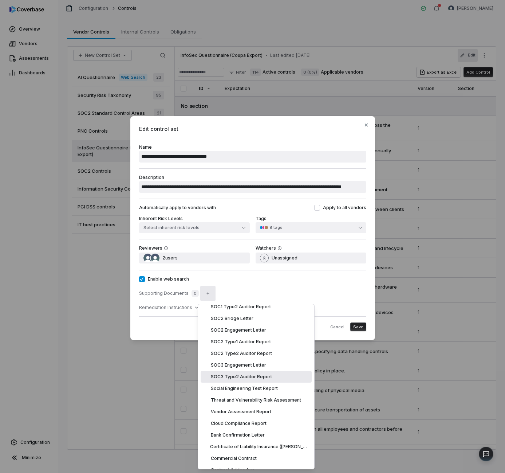
scroll to position [114, 0]
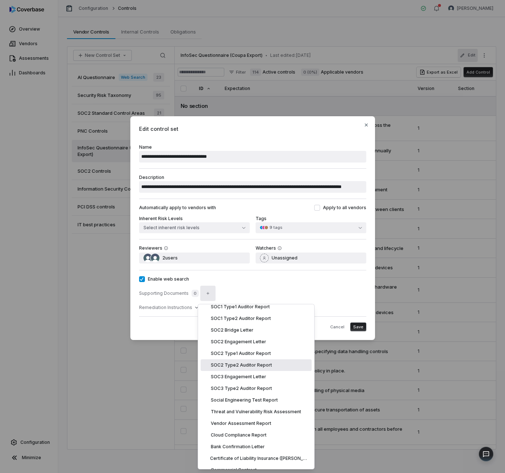
click at [276, 366] on div "SOC2 Type2 Auditor Report" at bounding box center [256, 365] width 111 height 12
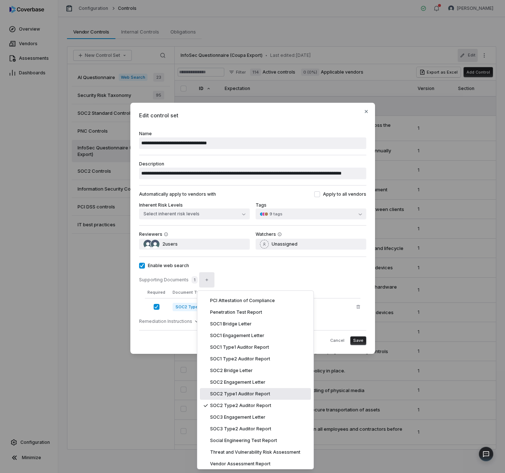
scroll to position [0, 0]
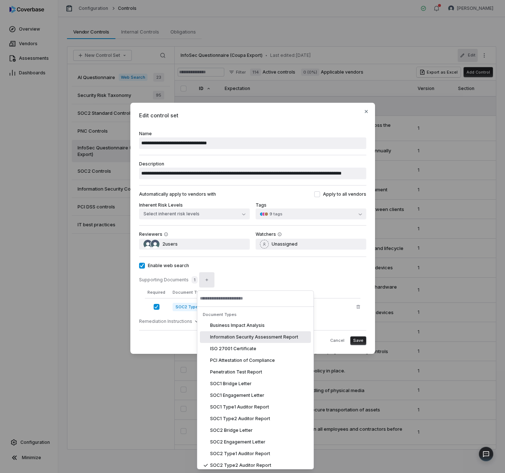
click at [271, 340] on div "Information Security Assessment Report" at bounding box center [255, 337] width 111 height 12
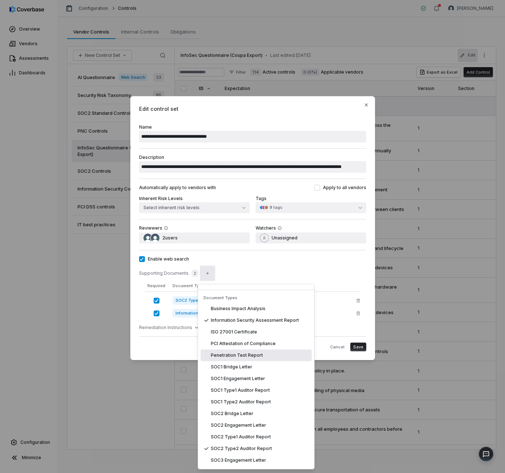
scroll to position [14, 0]
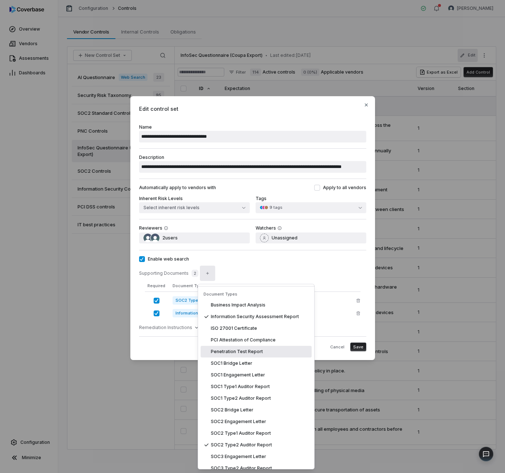
click at [262, 354] on div "Penetration Test Report" at bounding box center [256, 352] width 111 height 12
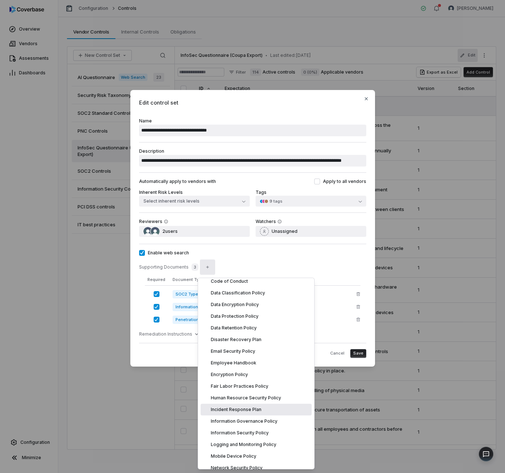
scroll to position [724, 0]
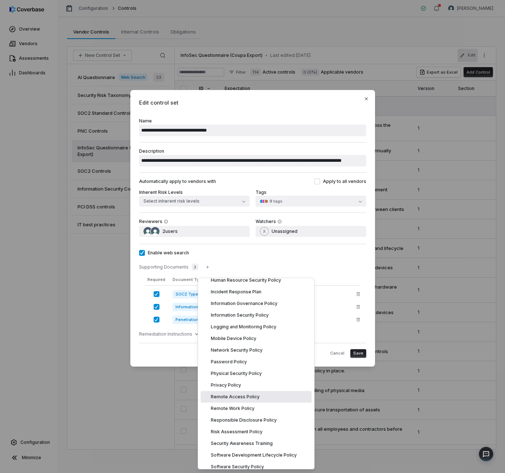
click at [335, 267] on div "Supporting Documents 3" at bounding box center [252, 267] width 227 height 11
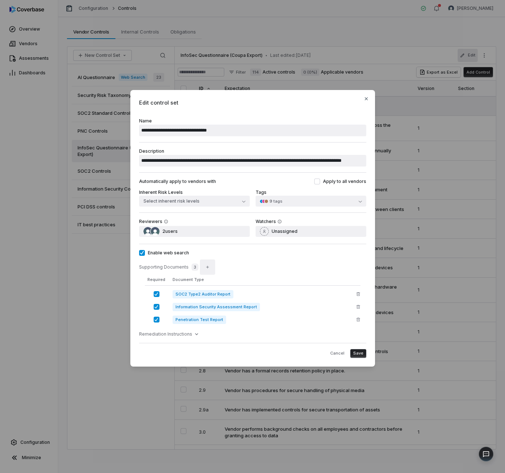
click at [206, 268] on icon "button" at bounding box center [207, 267] width 4 height 4
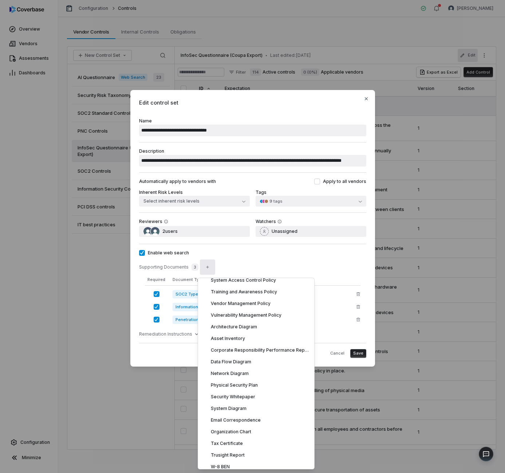
scroll to position [952, 0]
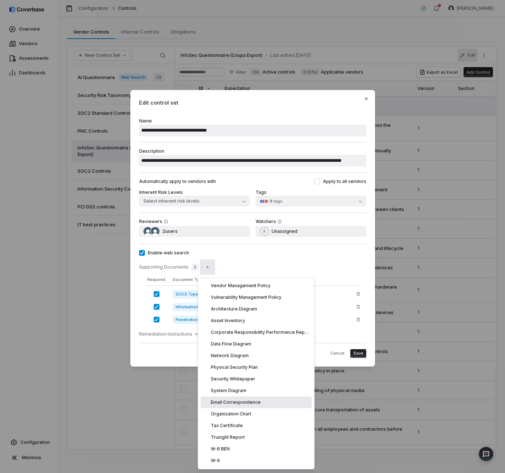
click at [327, 354] on div "Cancel Save" at bounding box center [252, 350] width 227 height 15
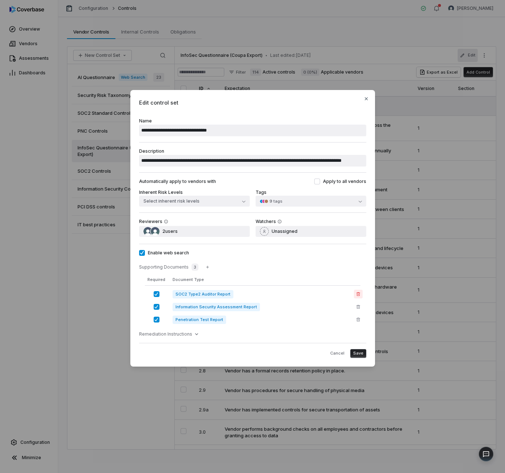
click at [358, 295] on icon "button" at bounding box center [359, 294] width 4 height 4
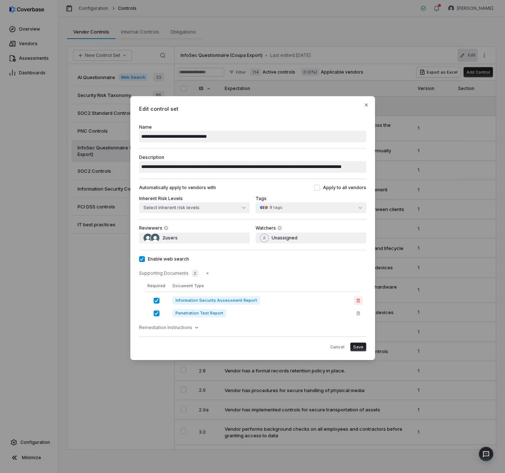
click at [358, 299] on icon "button" at bounding box center [359, 301] width 4 height 4
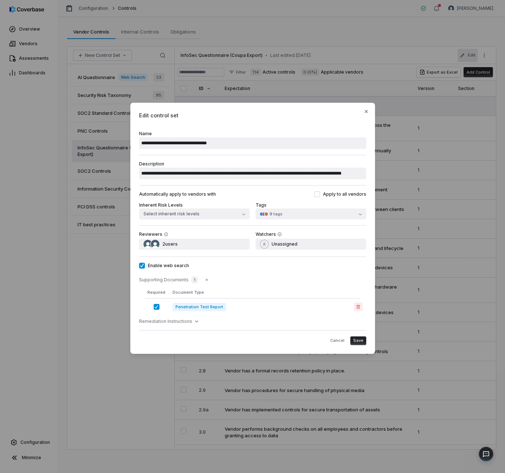
click at [359, 304] on icon "button" at bounding box center [358, 306] width 4 height 4
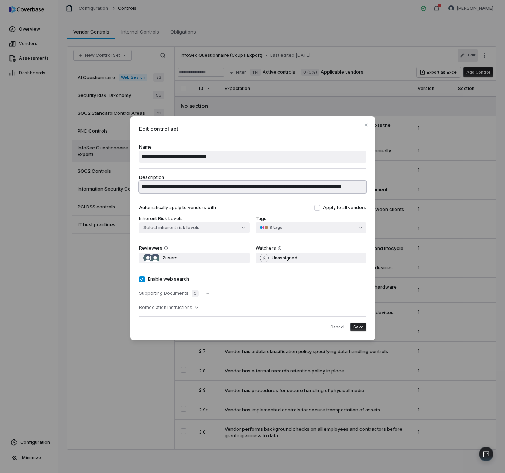
click at [147, 187] on input "**********" at bounding box center [252, 187] width 227 height 12
type input "**********"
click at [359, 327] on span "Save" at bounding box center [358, 326] width 10 height 5
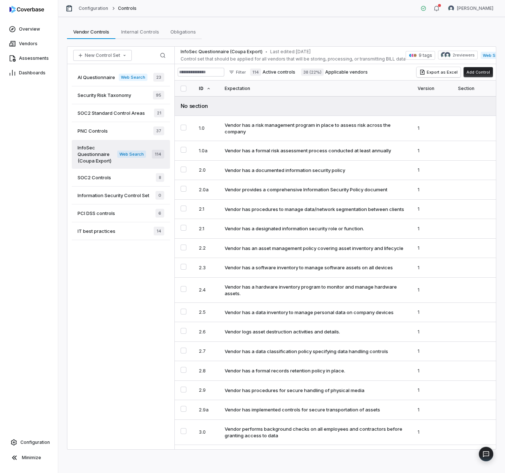
click at [105, 217] on div "PCI DSS controls 6" at bounding box center [121, 213] width 98 height 18
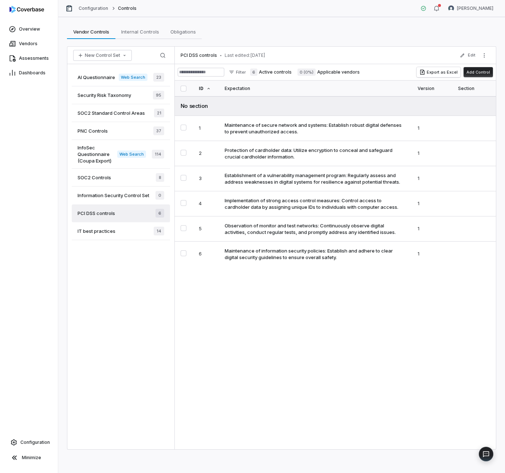
click at [96, 156] on span "InfoSec Questionnaire (Coupa Export)" at bounding box center [98, 154] width 40 height 20
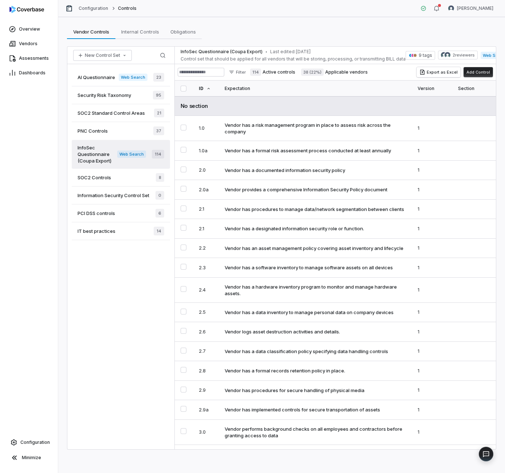
click at [190, 111] on td "No section" at bounding box center [335, 106] width 321 height 20
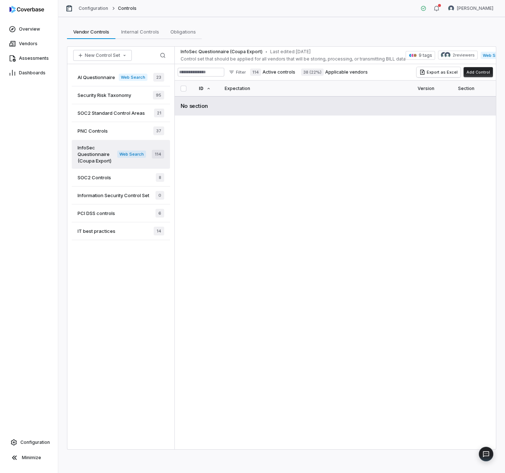
click at [190, 111] on td "No section" at bounding box center [335, 105] width 321 height 19
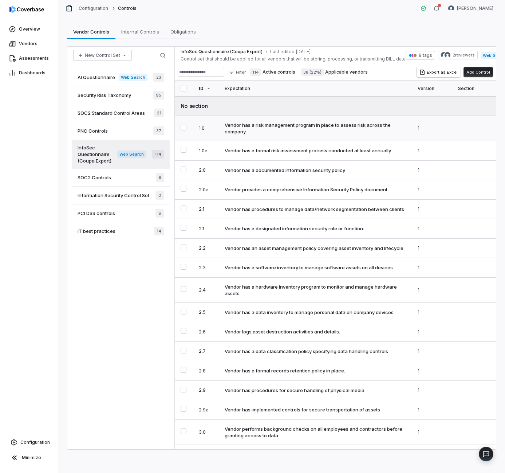
click at [186, 129] on button "Select 1.0 control" at bounding box center [184, 128] width 6 height 6
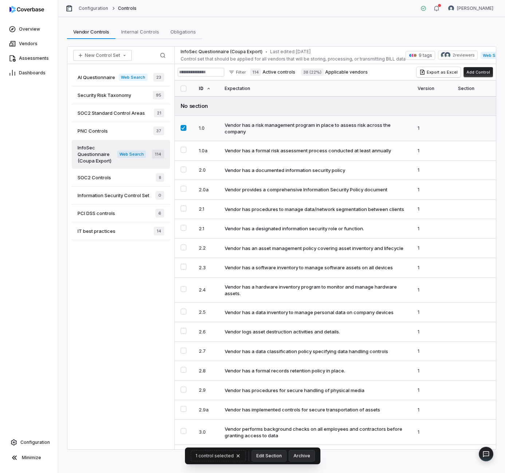
click at [184, 125] on button "Select 1.0 control" at bounding box center [184, 128] width 6 height 6
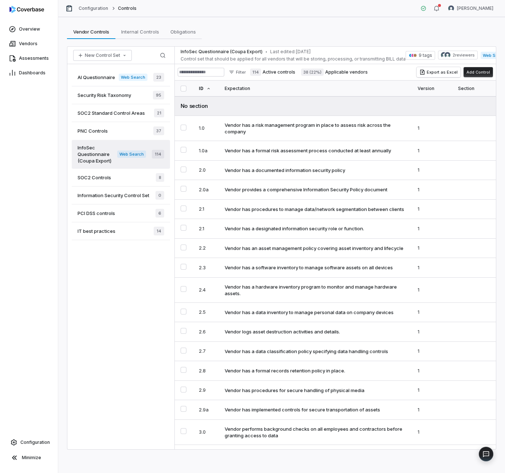
click at [139, 332] on div "AI Questionnaire Web Search 23 Security Risk Taxonomy 95 SOC2 Standard Control …" at bounding box center [120, 256] width 107 height 385
click at [115, 345] on div "AI Questionnaire Web Search 23 Security Risk Taxonomy 95 SOC2 Standard Control …" at bounding box center [120, 256] width 107 height 385
click at [130, 298] on div "AI Questionnaire Web Search 23 Security Risk Taxonomy 95 SOC2 Standard Control …" at bounding box center [120, 256] width 107 height 385
click at [129, 268] on div "AI Questionnaire Web Search 23 Security Risk Taxonomy 95 SOC2 Standard Control …" at bounding box center [120, 256] width 107 height 385
click at [111, 217] on div "PCI DSS controls 6" at bounding box center [121, 213] width 98 height 18
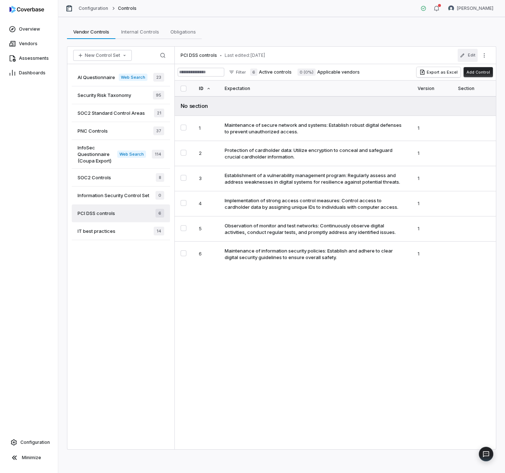
click at [471, 56] on button "Edit" at bounding box center [468, 55] width 20 height 13
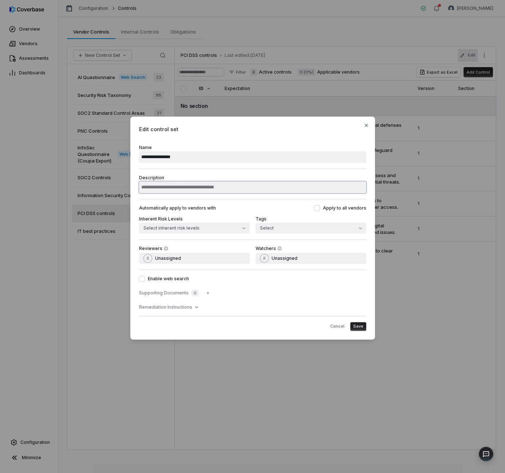
click at [197, 187] on input "Description" at bounding box center [252, 187] width 227 height 12
click at [302, 223] on button "Select" at bounding box center [311, 228] width 111 height 11
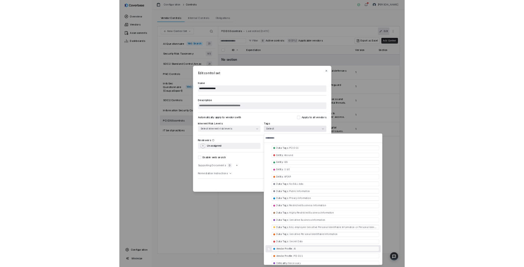
scroll to position [8, 0]
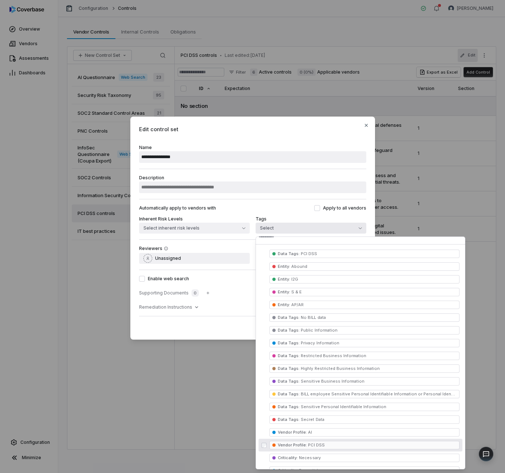
click at [342, 446] on span "Vendor Profile : PCI DSS" at bounding box center [365, 445] width 190 height 8
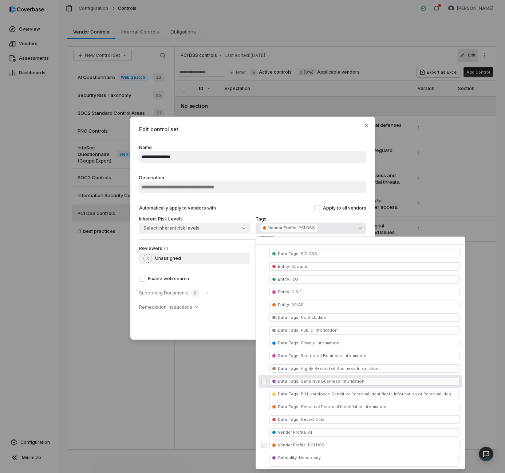
click at [251, 272] on div "Enable web search Supporting Documents 0 Remediation Instructions" at bounding box center [252, 293] width 227 height 46
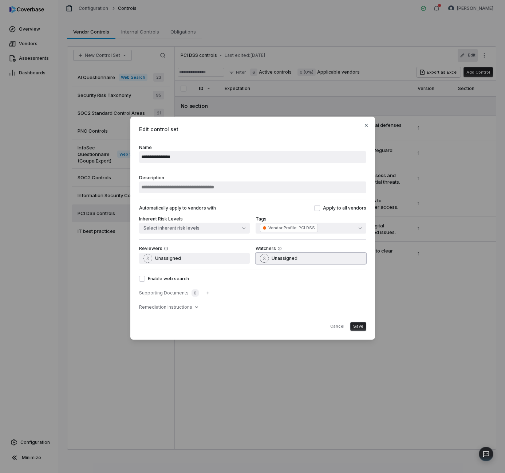
click at [284, 256] on span "Unassigned" at bounding box center [285, 258] width 26 height 6
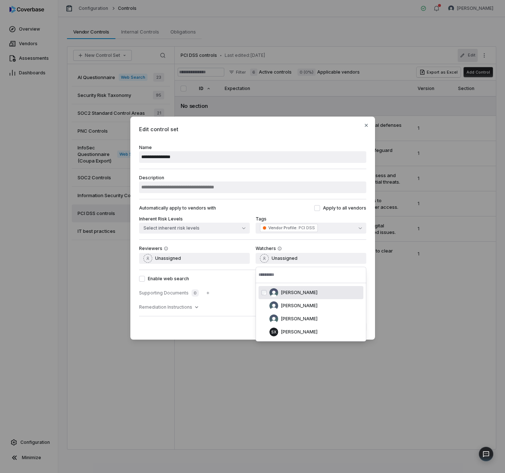
click at [188, 266] on div "Reviewers Unassigned Watchers Unassigned" at bounding box center [252, 254] width 227 height 30
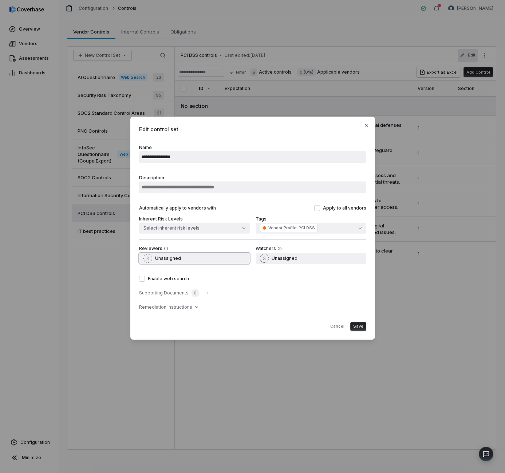
click at [185, 254] on button "Unassigned" at bounding box center [194, 258] width 111 height 11
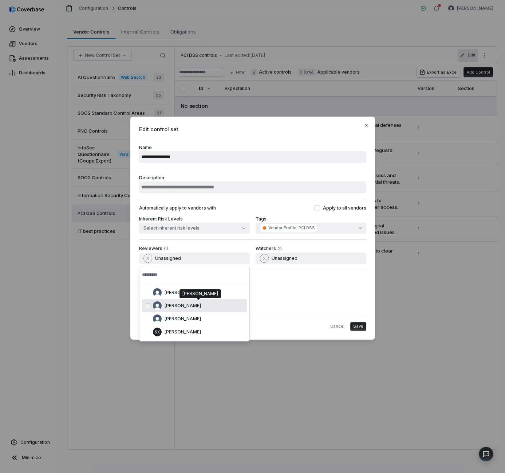
click at [205, 307] on div "[PERSON_NAME]" at bounding box center [198, 305] width 91 height 9
click at [292, 312] on div "Enable web search Supporting Documents 0 Remediation Instructions" at bounding box center [252, 293] width 227 height 46
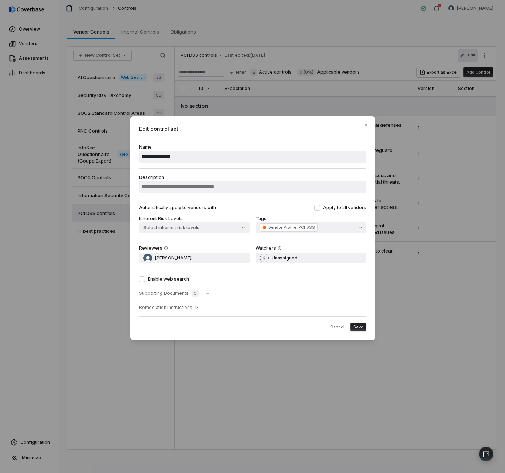
click at [164, 279] on label "Enable web search" at bounding box center [252, 279] width 227 height 6
click at [145, 279] on button "Enable web search" at bounding box center [142, 279] width 6 height 6
click at [211, 290] on button "button" at bounding box center [207, 293] width 15 height 15
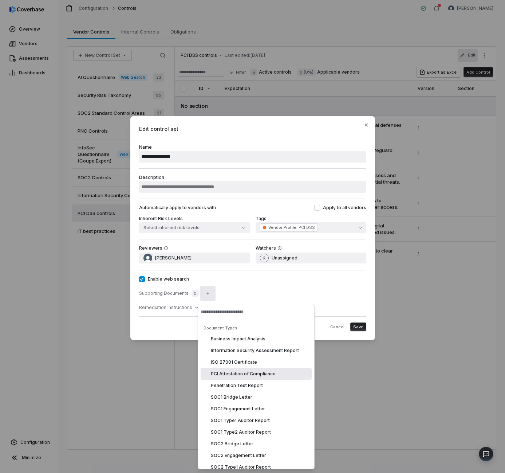
click at [266, 373] on span "PCI Attestation of Compliance" at bounding box center [243, 374] width 65 height 6
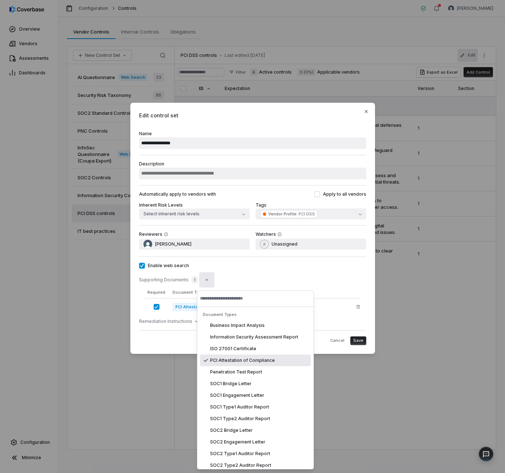
click at [355, 292] on div "Document Type" at bounding box center [267, 292] width 188 height 5
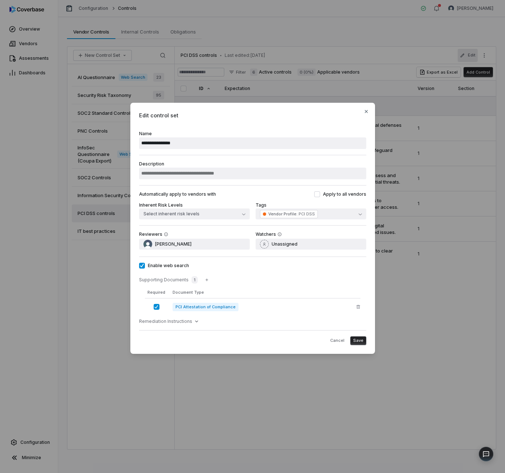
click at [363, 344] on button "Save" at bounding box center [358, 340] width 16 height 9
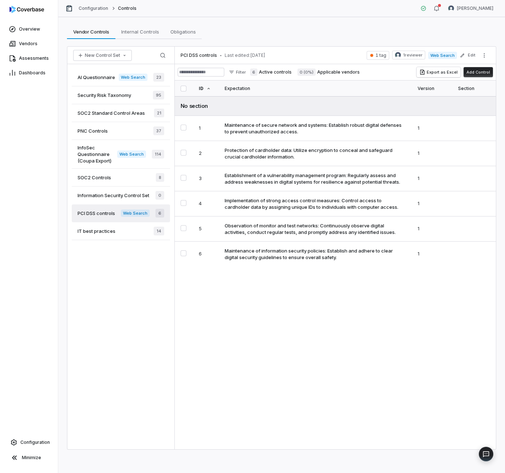
click at [22, 11] on img at bounding box center [26, 9] width 35 height 7
click at [25, 32] on span "Overview" at bounding box center [29, 29] width 21 height 6
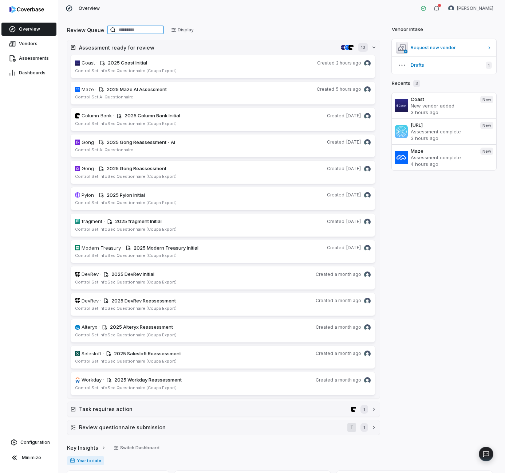
click at [125, 31] on input at bounding box center [135, 29] width 57 height 9
click at [37, 40] on link "Vendors" at bounding box center [28, 43] width 55 height 13
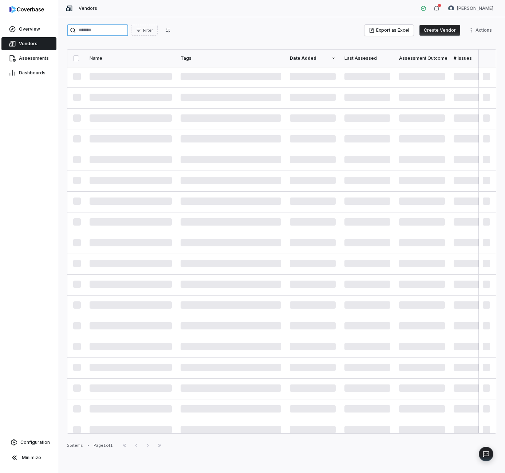
click at [107, 35] on input "search" at bounding box center [97, 30] width 61 height 12
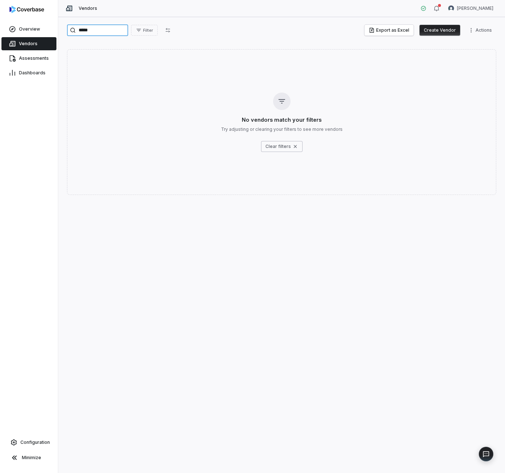
click at [119, 29] on input "*****" at bounding box center [97, 30] width 61 height 12
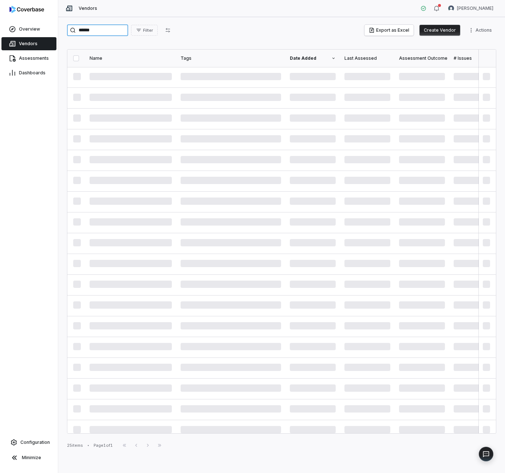
type input "******"
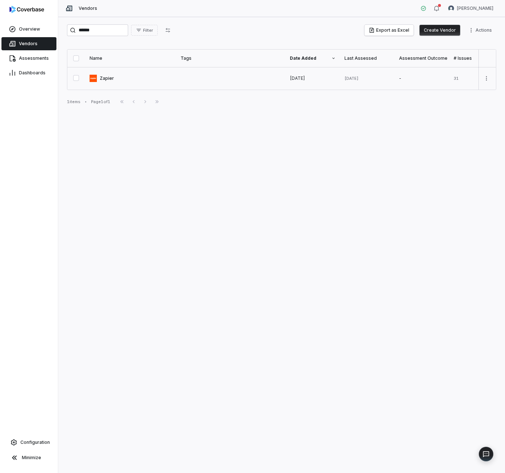
click at [104, 80] on link at bounding box center [130, 78] width 91 height 23
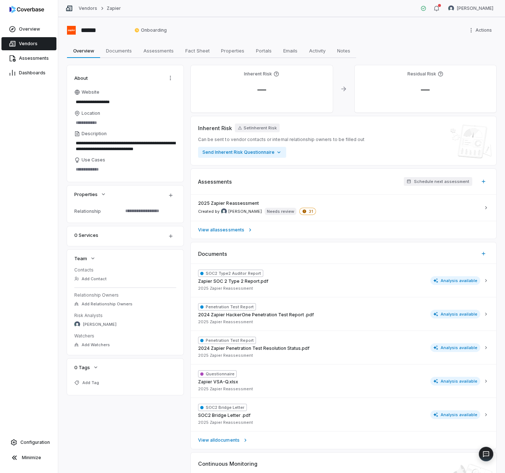
type textarea "*"
click at [19, 45] on span "Vendors" at bounding box center [28, 44] width 19 height 6
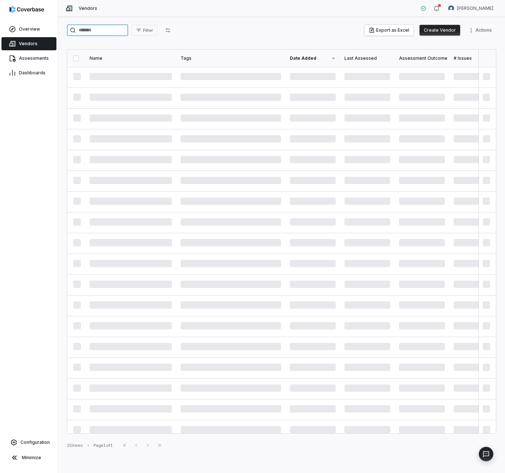
click at [95, 30] on input "search" at bounding box center [97, 30] width 61 height 12
type input "********"
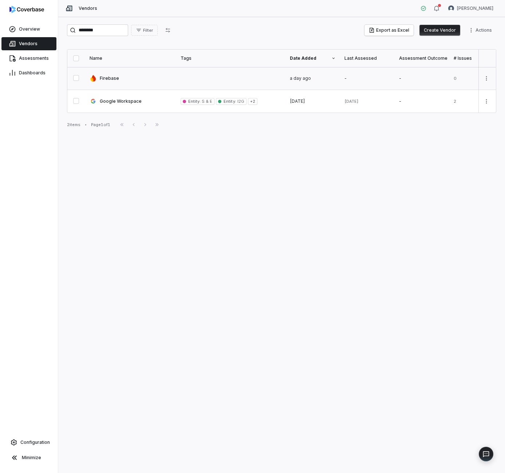
click at [107, 83] on link at bounding box center [130, 78] width 91 height 23
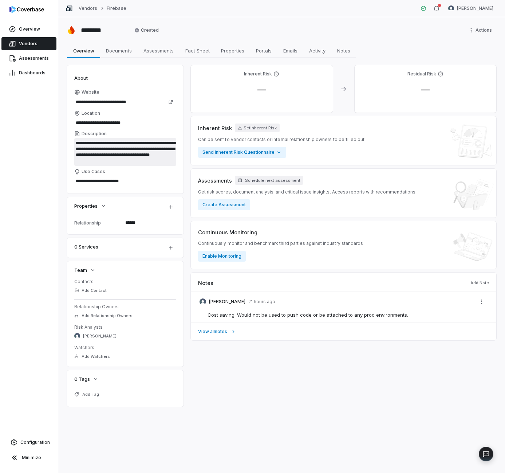
drag, startPoint x: 80, startPoint y: 144, endPoint x: 170, endPoint y: 145, distance: 90.3
click at [170, 145] on textarea "**********" at bounding box center [125, 152] width 102 height 28
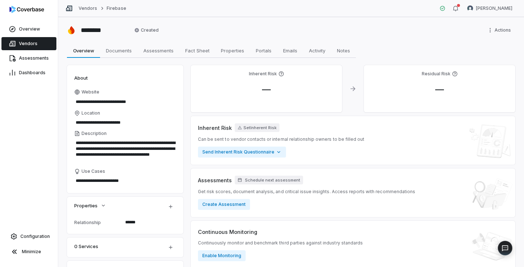
type textarea "*"
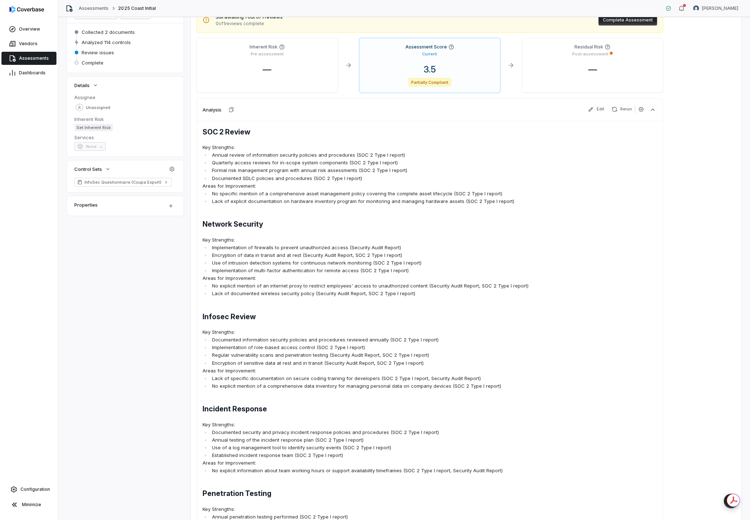
scroll to position [135, 0]
